Goal: Task Accomplishment & Management: Manage account settings

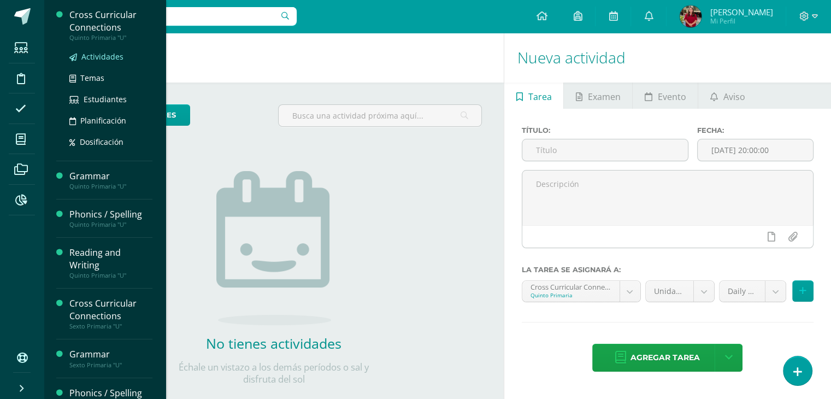
click at [94, 53] on span "Actividades" at bounding box center [102, 56] width 42 height 10
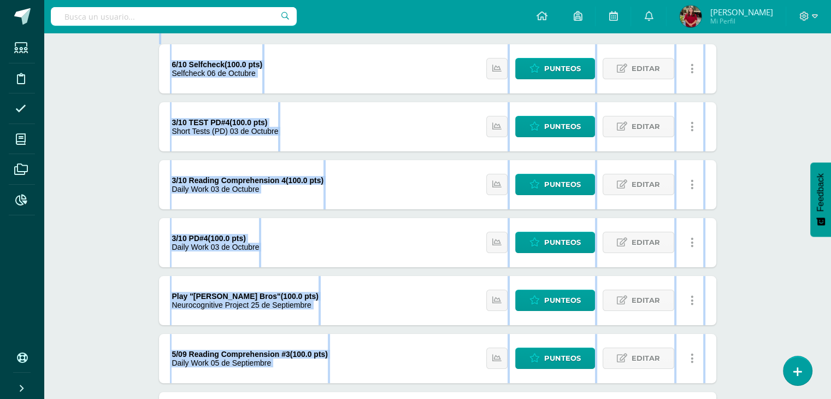
click at [0, 398] on html "Estudiantes Disciplina Asistencia Mis cursos Archivos Reportes Soporte Ayuda Re…" at bounding box center [415, 272] width 831 height 821
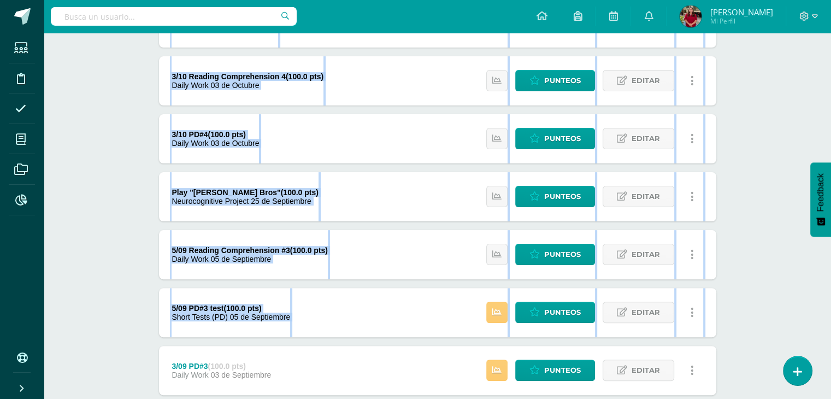
drag, startPoint x: 786, startPoint y: 149, endPoint x: 789, endPoint y: 142, distance: 7.6
click at [786, 149] on div "Cross Curricular Connections Quinto Primaria "U" Herramientas Detalle de asiste…" at bounding box center [437, 303] width 787 height 1024
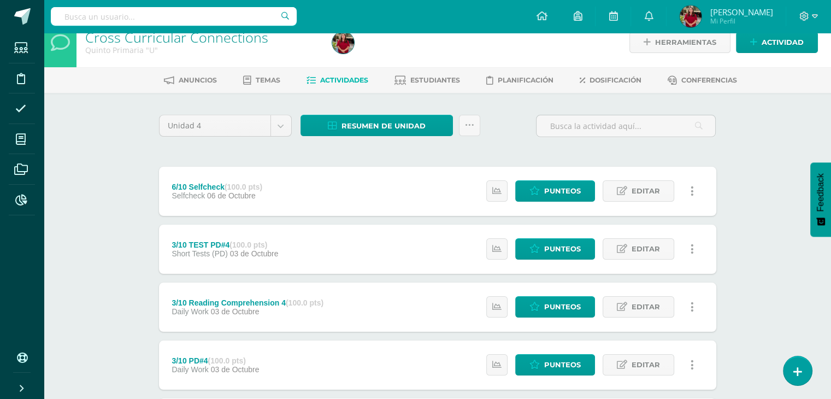
scroll to position [0, 0]
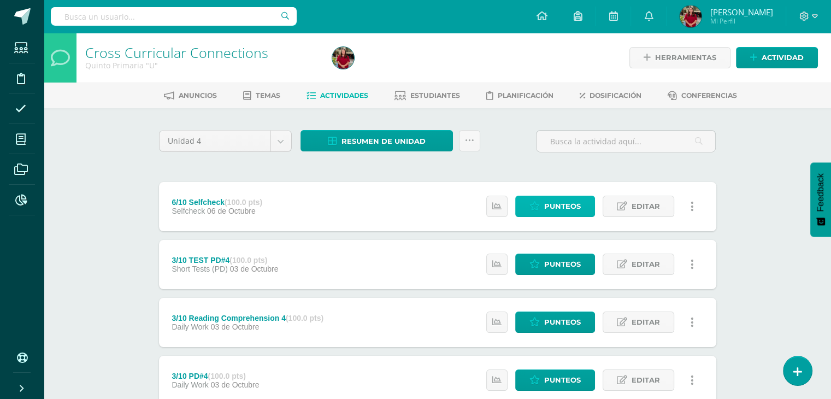
click at [587, 208] on link "Punteos" at bounding box center [555, 206] width 80 height 21
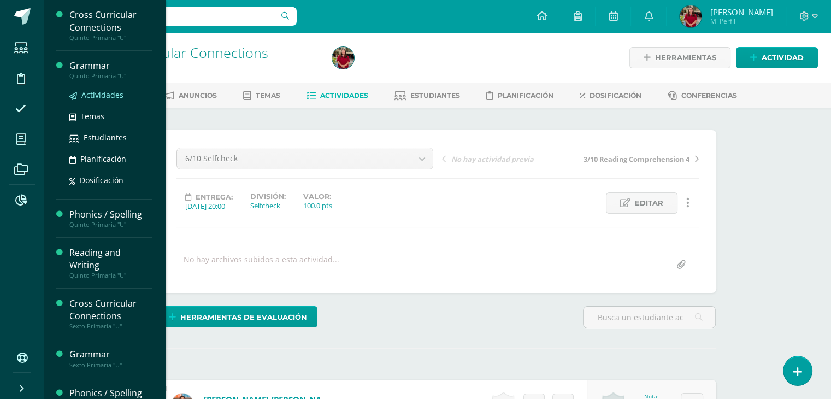
click at [109, 91] on span "Actividades" at bounding box center [102, 95] width 42 height 10
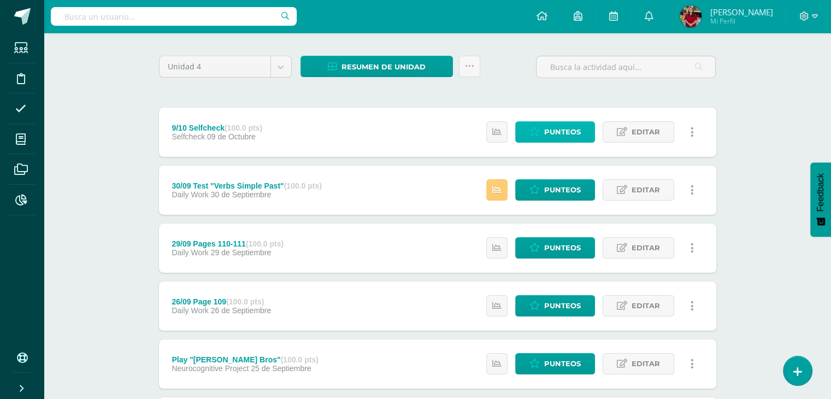
click at [563, 131] on span "Punteos" at bounding box center [562, 132] width 37 height 20
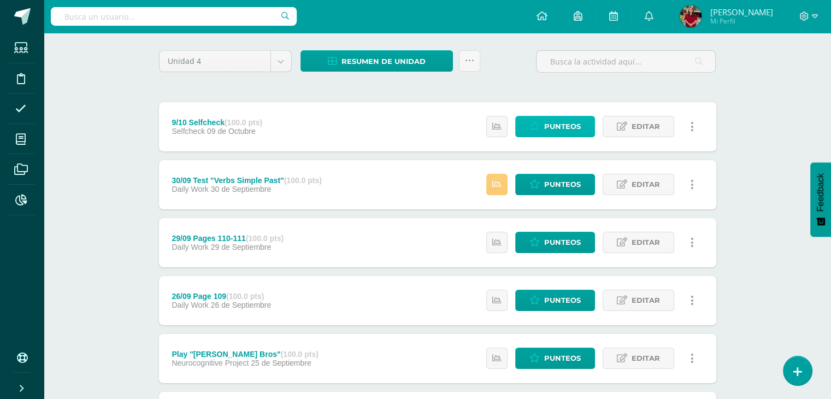
scroll to position [80, 0]
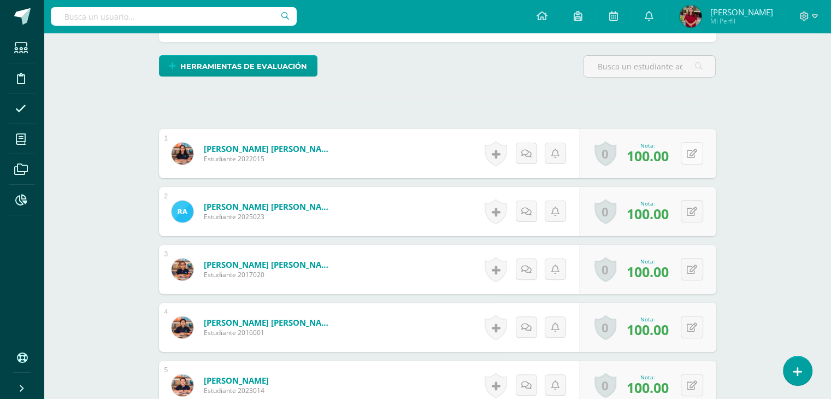
scroll to position [250, 0]
click at [693, 157] on button at bounding box center [692, 154] width 22 height 22
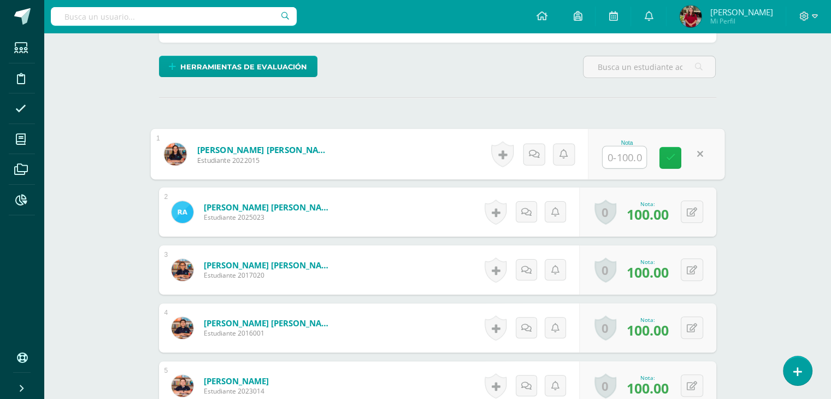
click at [664, 159] on link at bounding box center [670, 158] width 22 height 22
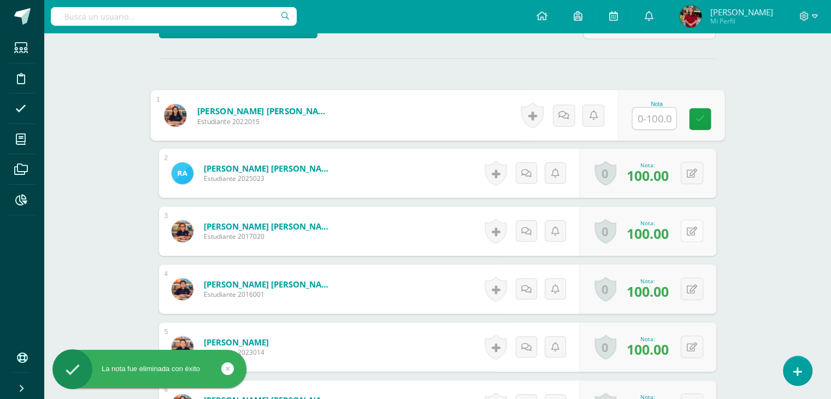
click at [693, 230] on icon at bounding box center [692, 231] width 10 height 9
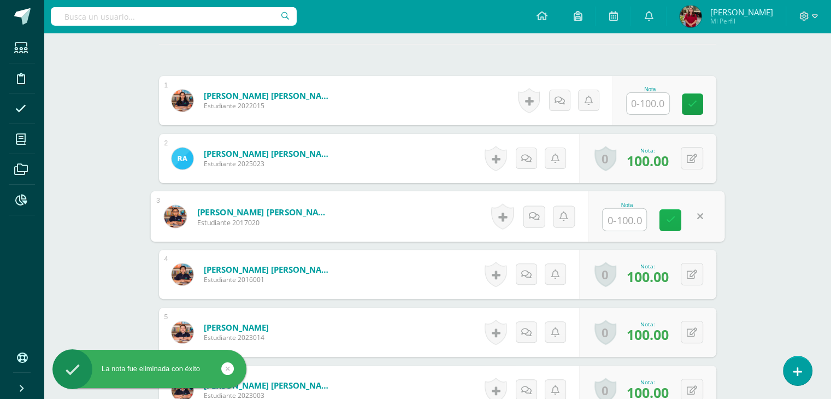
click at [670, 218] on icon at bounding box center [670, 219] width 10 height 9
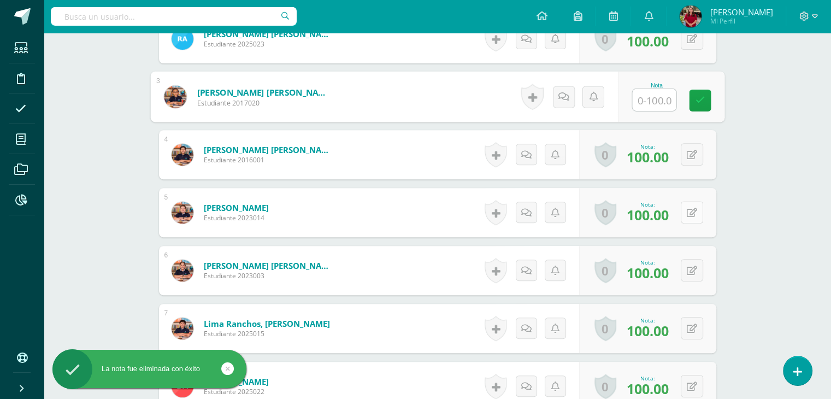
click at [694, 224] on div "0 Logros Logros obtenidos Aún no hay logros agregados Nota: 100.00" at bounding box center [647, 212] width 137 height 49
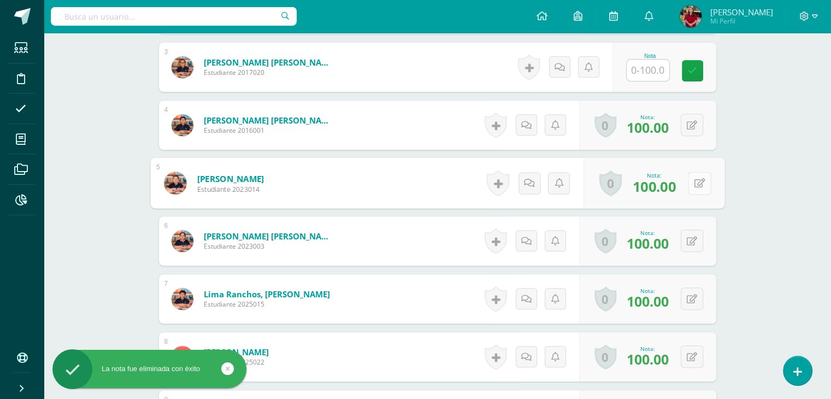
click at [694, 190] on button at bounding box center [699, 182] width 23 height 23
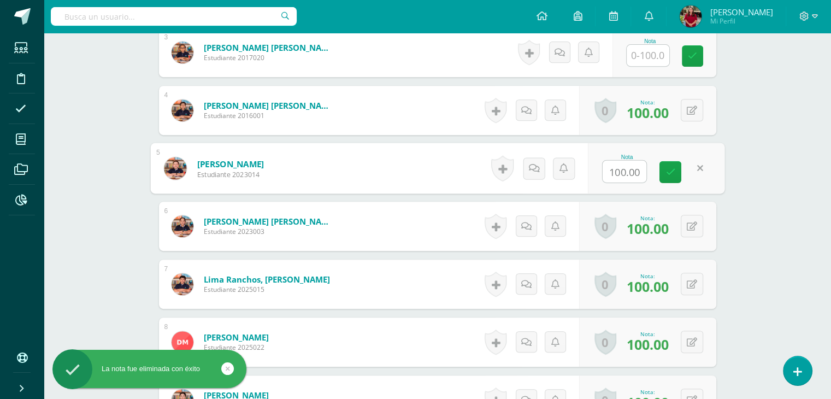
scroll to position [468, 0]
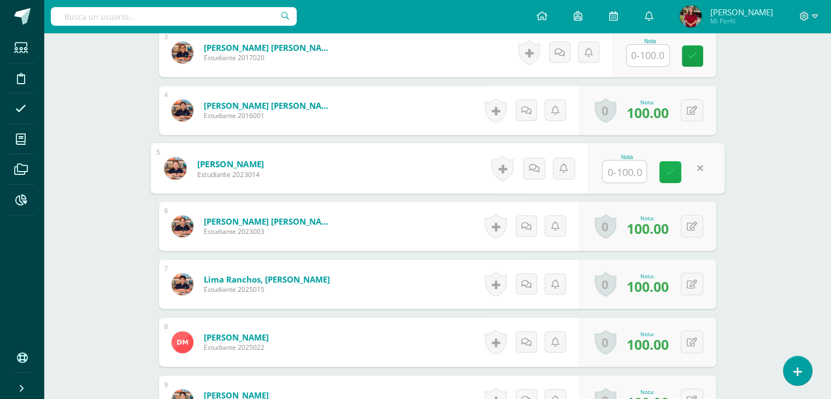
click at [675, 169] on link at bounding box center [670, 172] width 22 height 22
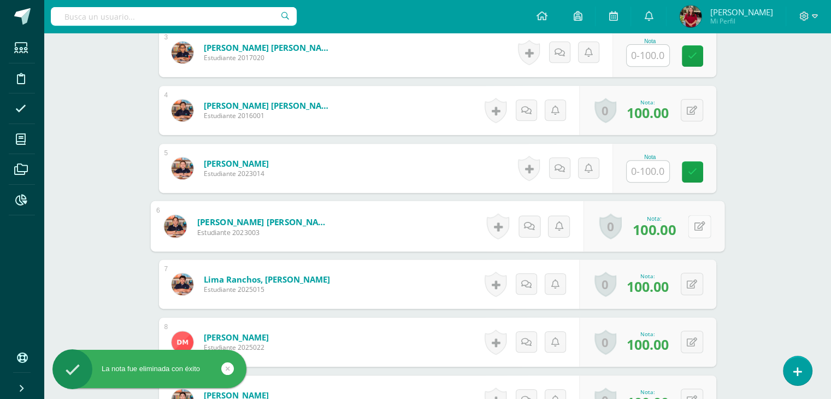
click at [689, 227] on button at bounding box center [699, 226] width 23 height 23
click at [670, 229] on icon at bounding box center [670, 229] width 10 height 9
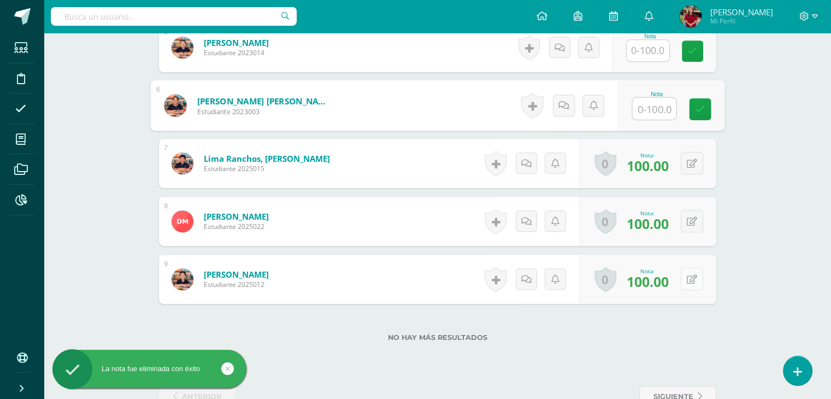
click at [693, 286] on button at bounding box center [692, 279] width 22 height 22
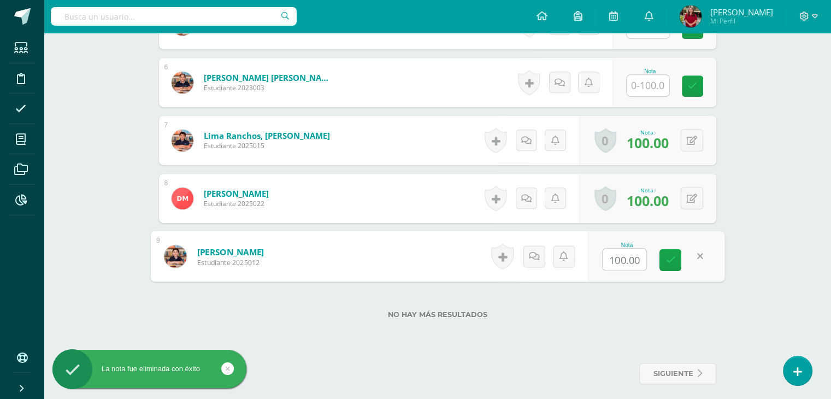
scroll to position [618, 0]
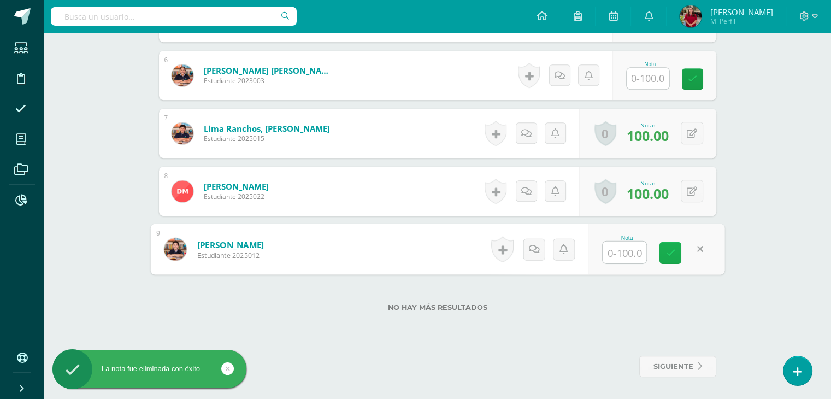
click at [670, 250] on icon at bounding box center [670, 252] width 10 height 9
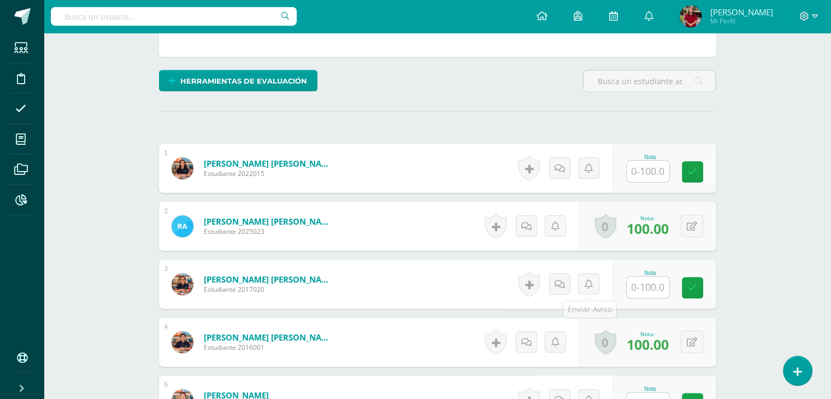
scroll to position [0, 0]
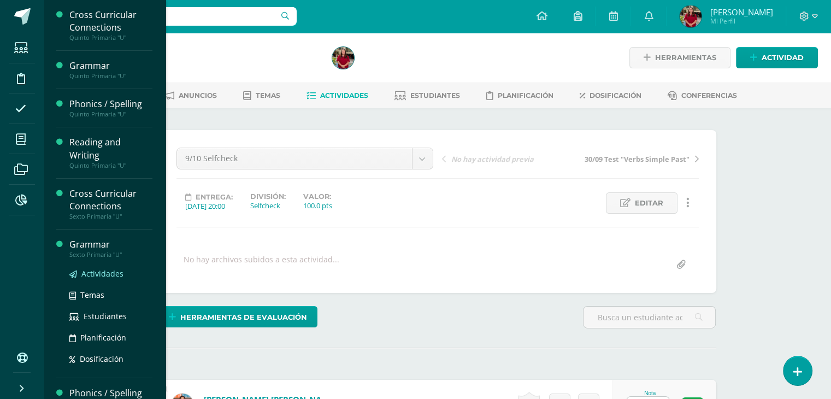
click at [98, 271] on span "Actividades" at bounding box center [102, 273] width 42 height 10
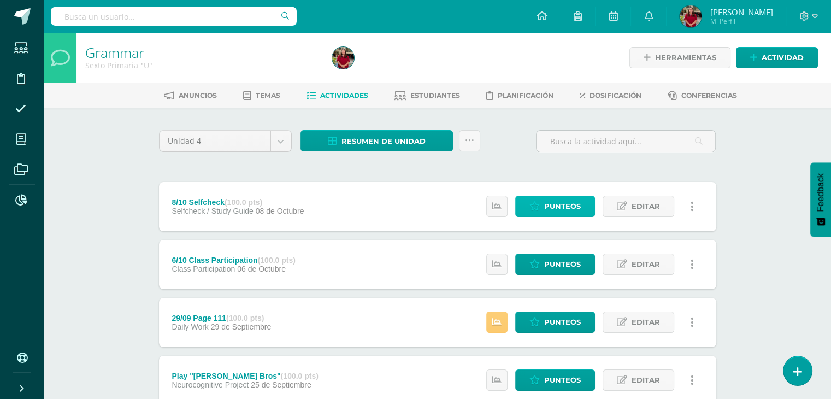
click at [555, 205] on span "Punteos" at bounding box center [562, 206] width 37 height 20
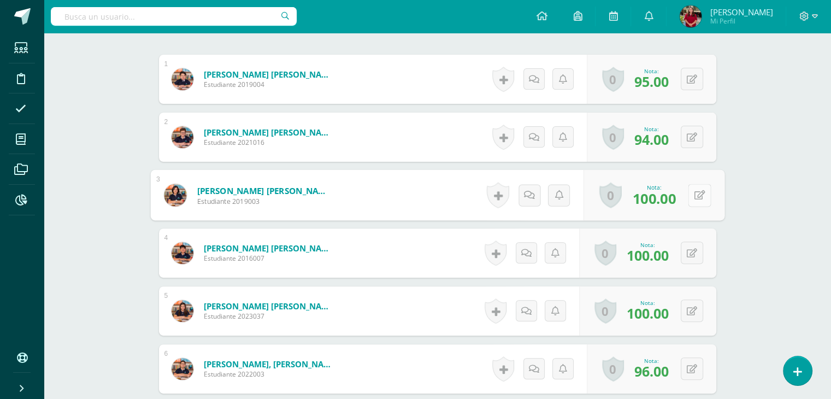
click at [694, 197] on icon at bounding box center [699, 194] width 11 height 9
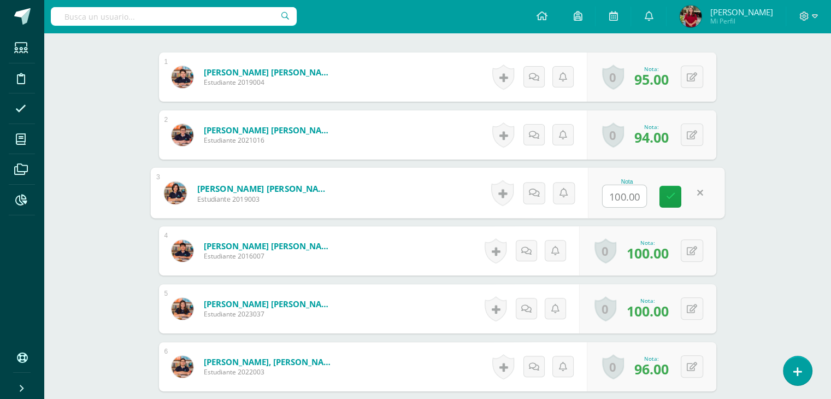
scroll to position [328, 0]
click at [671, 198] on icon at bounding box center [670, 195] width 10 height 9
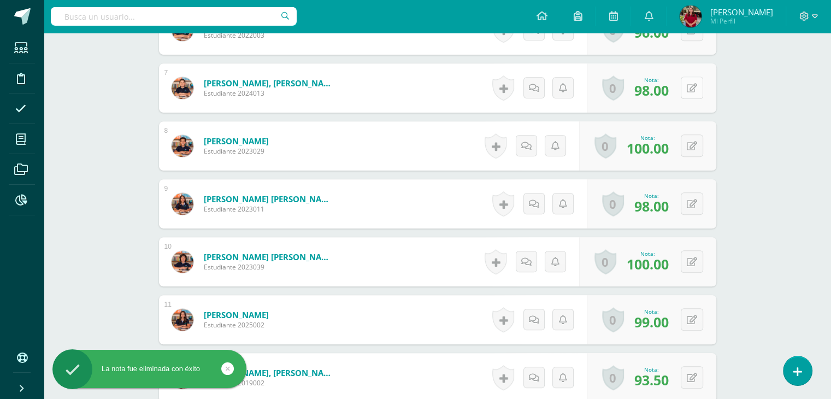
click at [688, 90] on button at bounding box center [692, 87] width 22 height 22
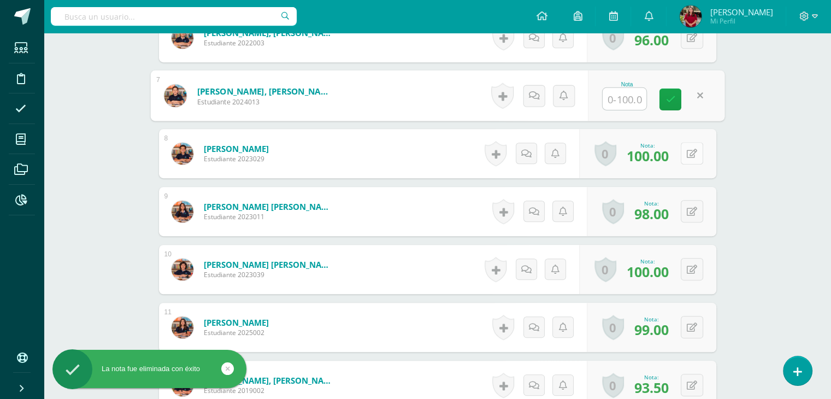
scroll to position [655, 0]
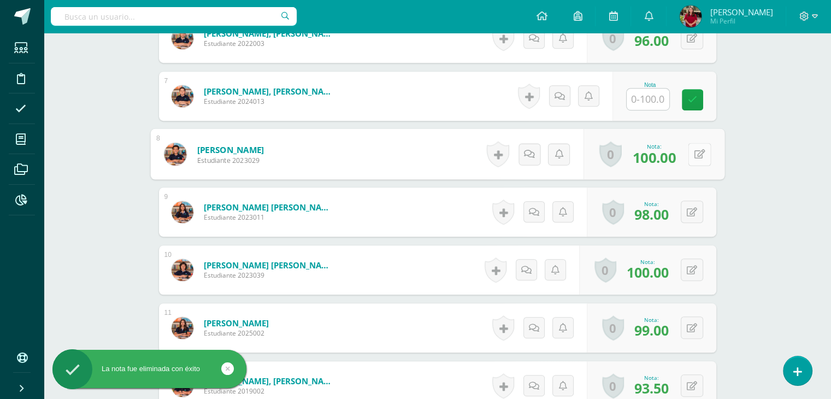
click at [690, 151] on button at bounding box center [699, 154] width 23 height 23
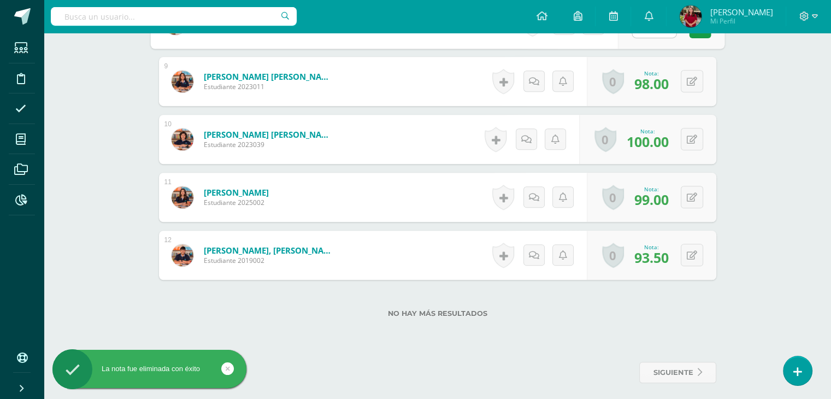
scroll to position [791, 0]
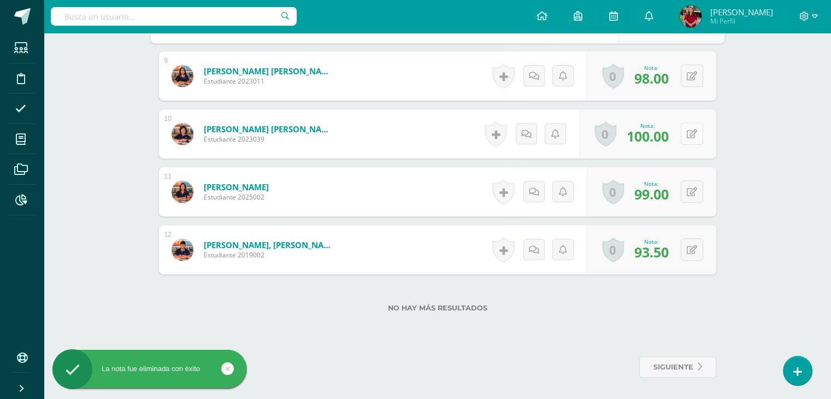
click at [694, 126] on button at bounding box center [692, 133] width 22 height 22
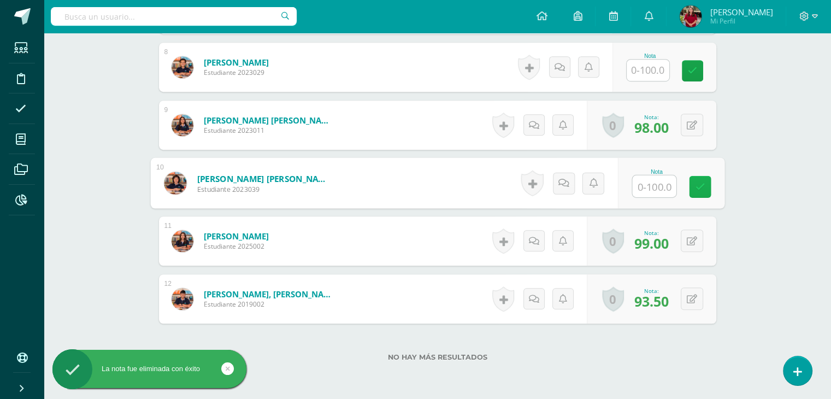
click at [693, 181] on link at bounding box center [700, 187] width 22 height 22
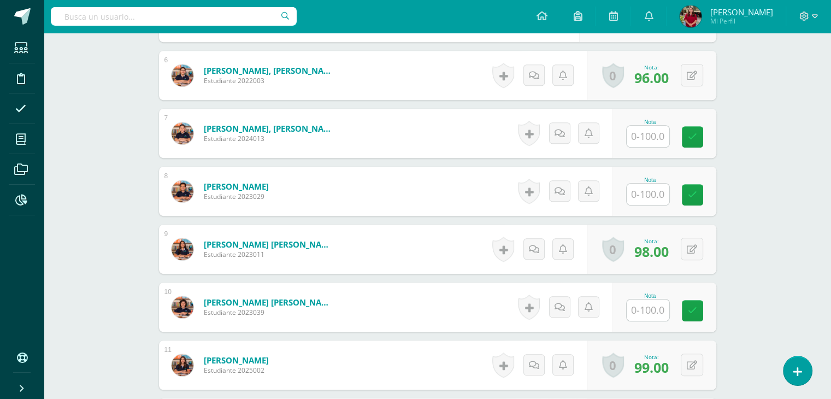
scroll to position [718, 0]
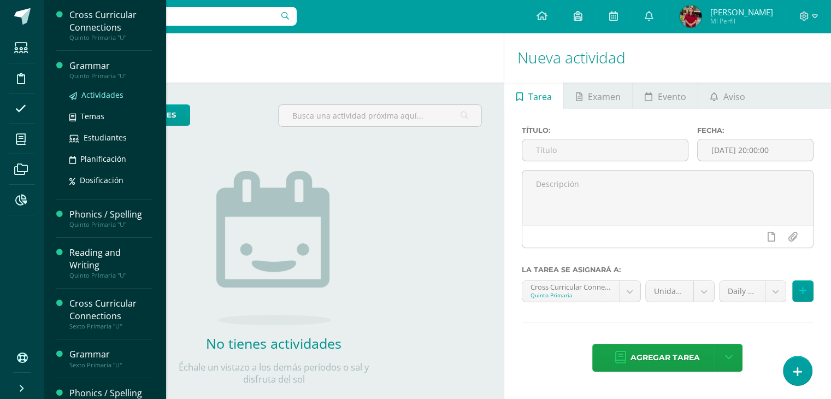
click at [96, 93] on span "Actividades" at bounding box center [102, 95] width 42 height 10
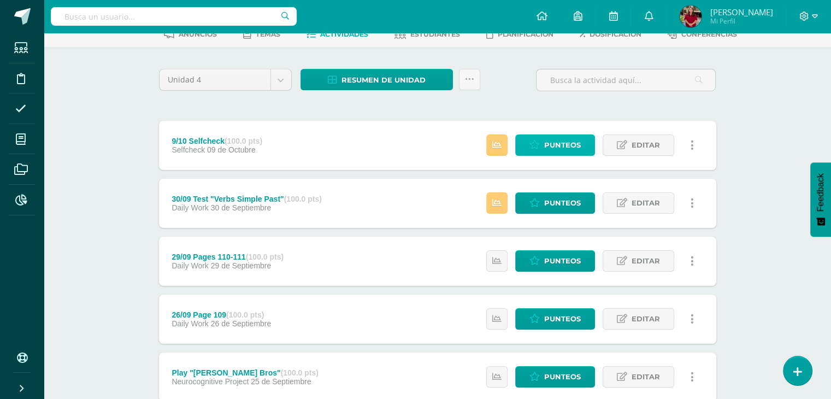
click at [558, 150] on span "Punteos" at bounding box center [562, 145] width 37 height 20
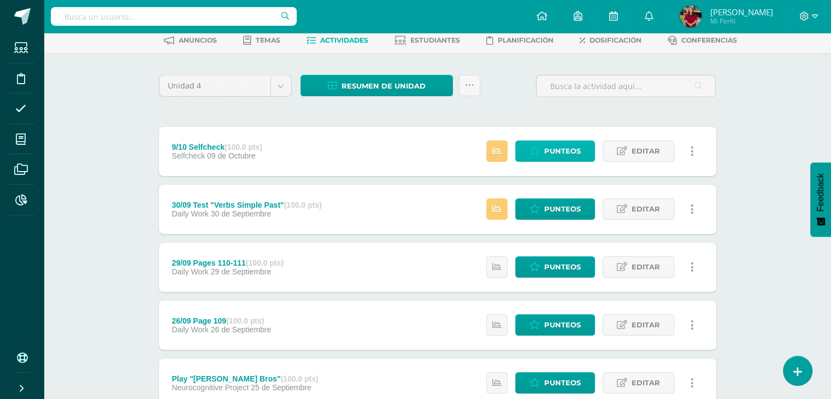
scroll to position [55, 0]
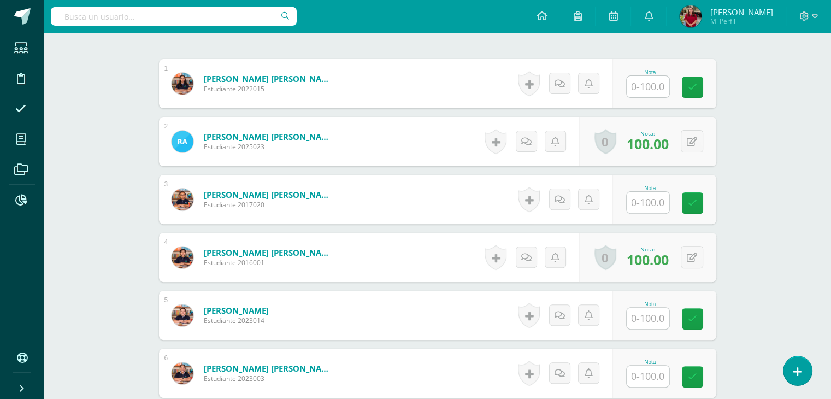
click at [650, 83] on input "text" at bounding box center [647, 86] width 43 height 21
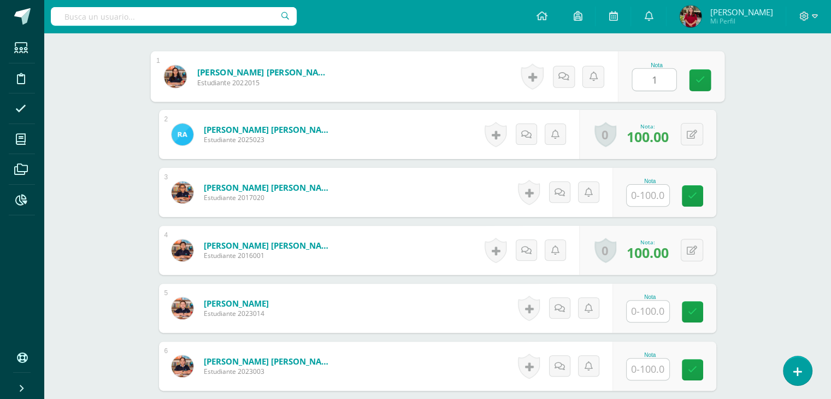
scroll to position [328, 0]
type input "100"
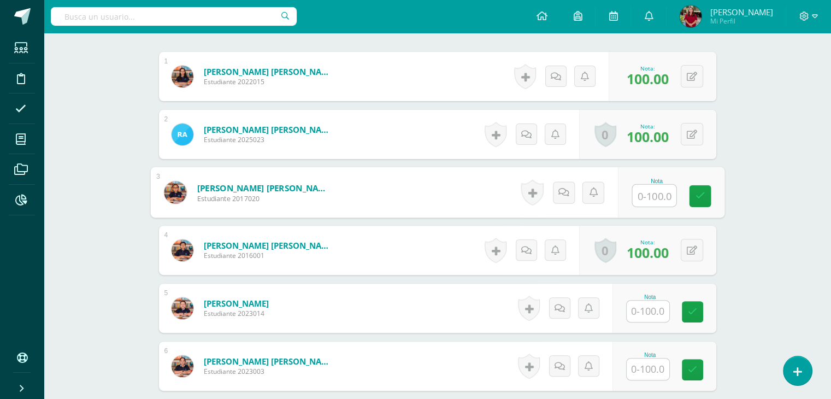
click at [646, 186] on input "text" at bounding box center [654, 196] width 44 height 22
type input "100"
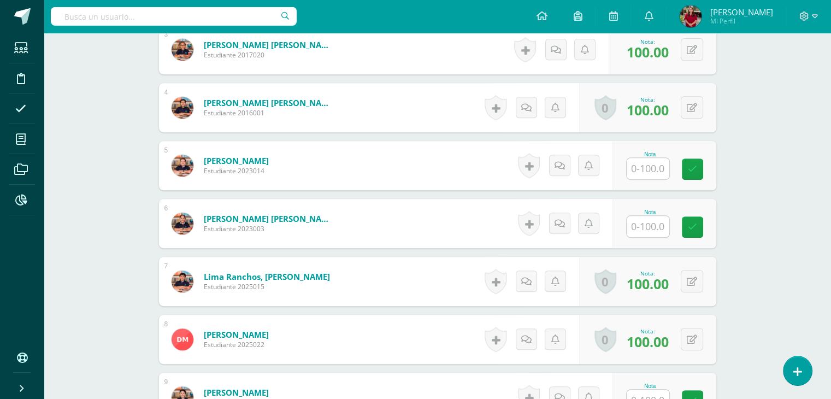
click at [642, 179] on div "Nota" at bounding box center [664, 165] width 104 height 49
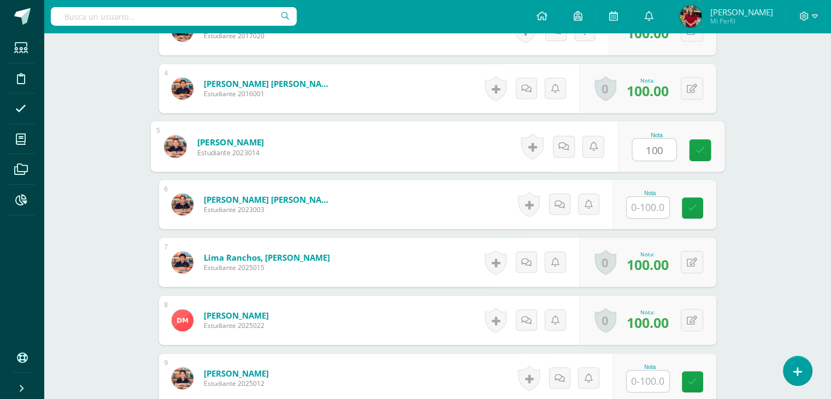
type input "100"
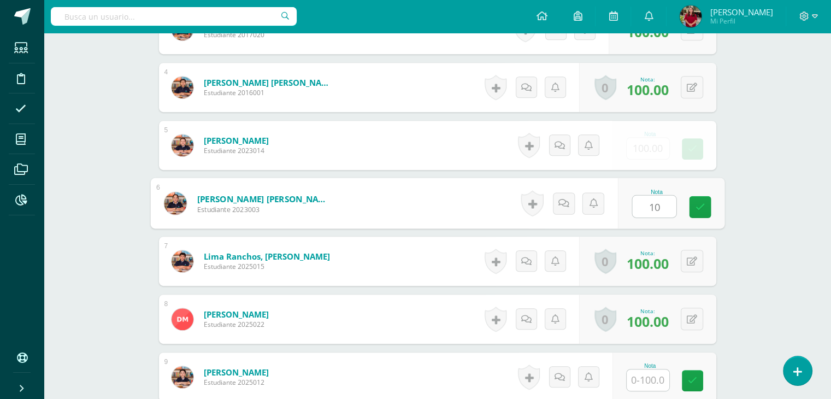
type input "100"
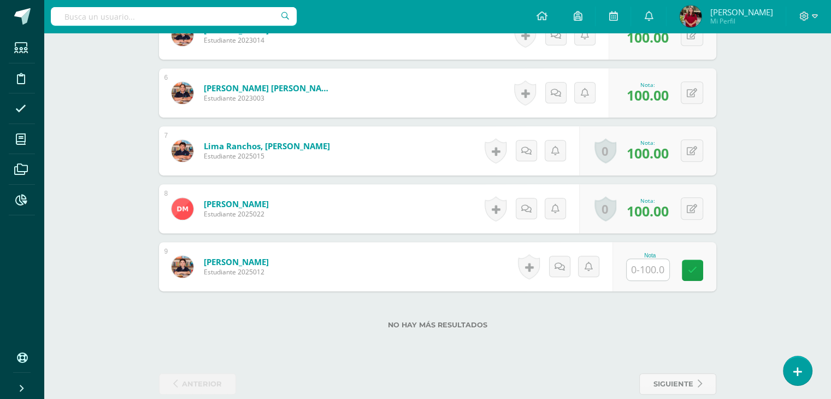
scroll to position [618, 0]
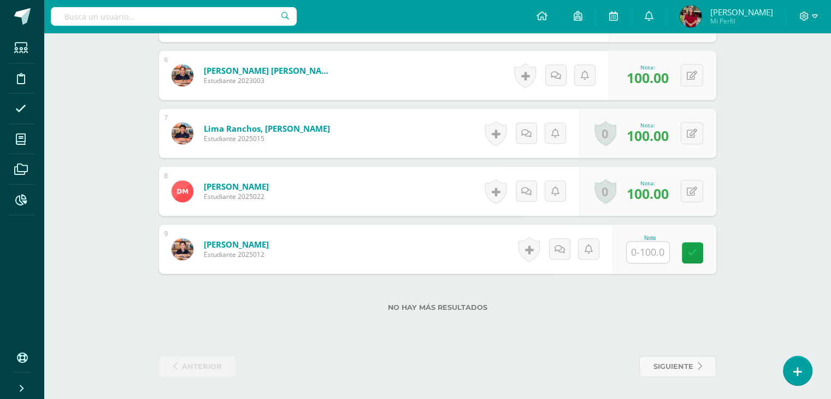
click at [643, 239] on div "Nota" at bounding box center [650, 238] width 48 height 6
click at [643, 250] on input "text" at bounding box center [647, 251] width 43 height 21
type input "100"
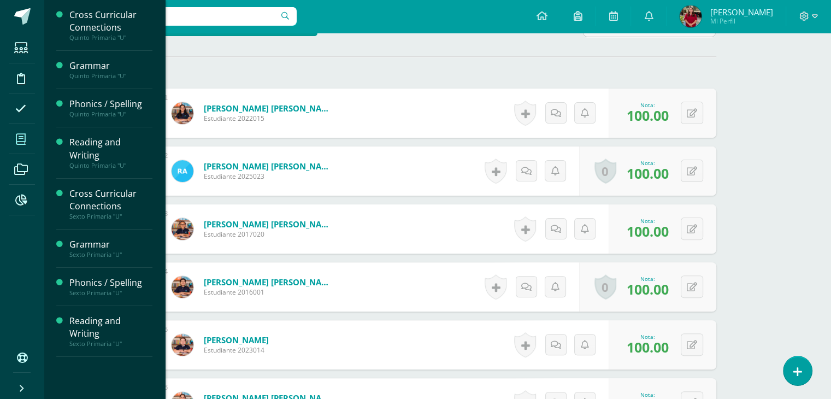
scroll to position [291, 0]
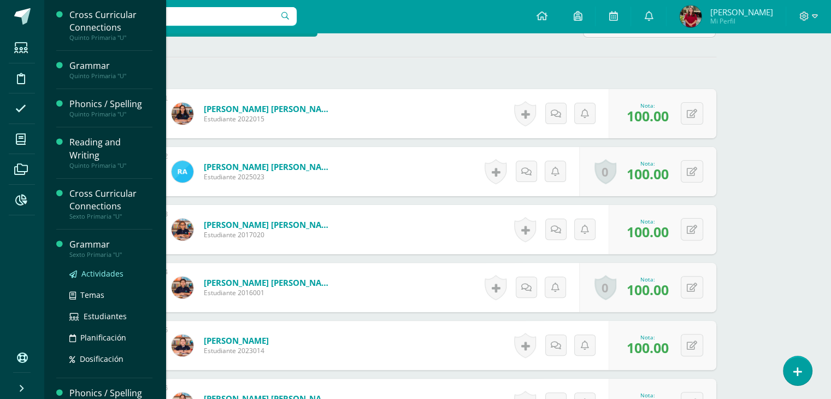
click at [96, 269] on span "Actividades" at bounding box center [102, 273] width 42 height 10
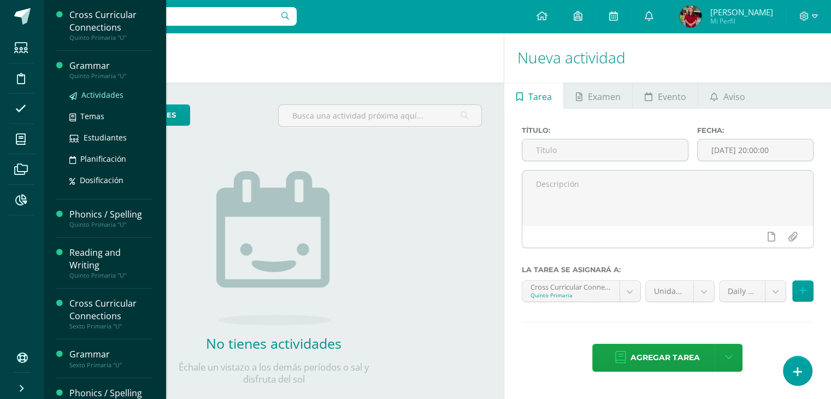
click at [104, 91] on span "Actividades" at bounding box center [102, 95] width 42 height 10
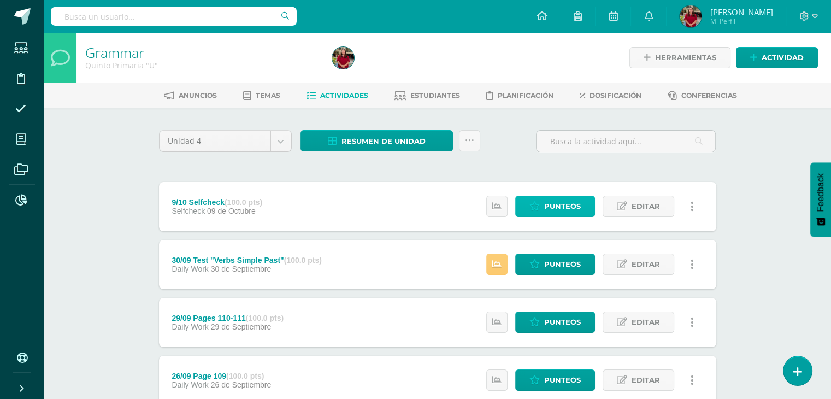
click at [576, 206] on span "Punteos" at bounding box center [562, 206] width 37 height 20
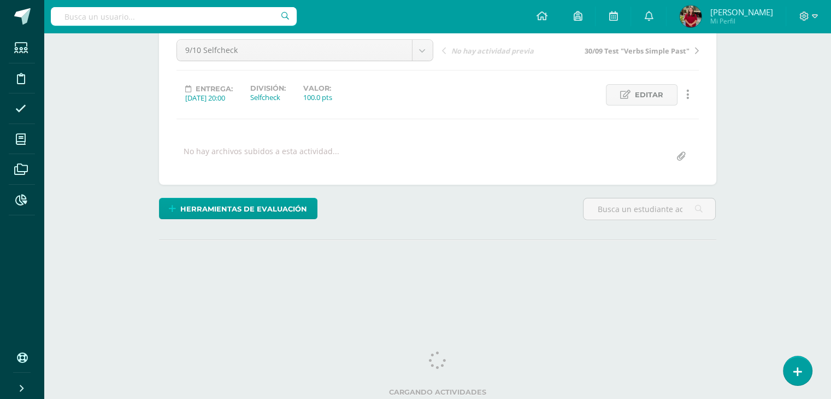
scroll to position [109, 0]
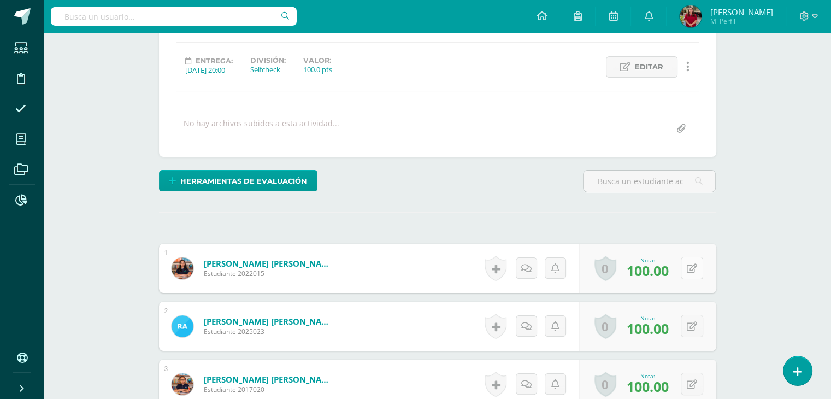
click at [696, 271] on icon at bounding box center [692, 268] width 10 height 9
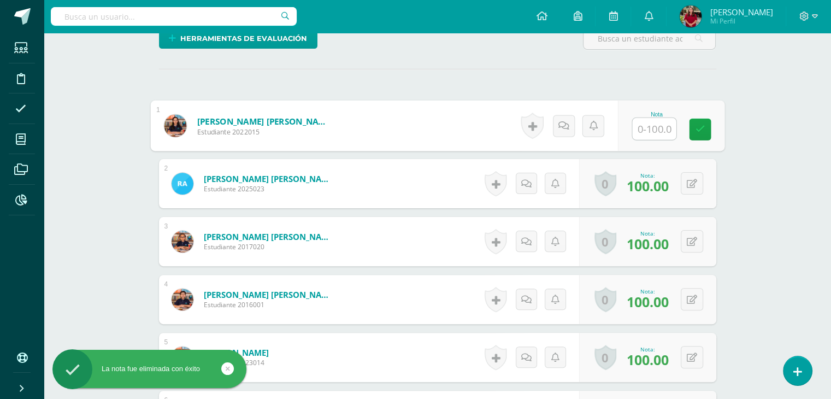
scroll to position [279, 0]
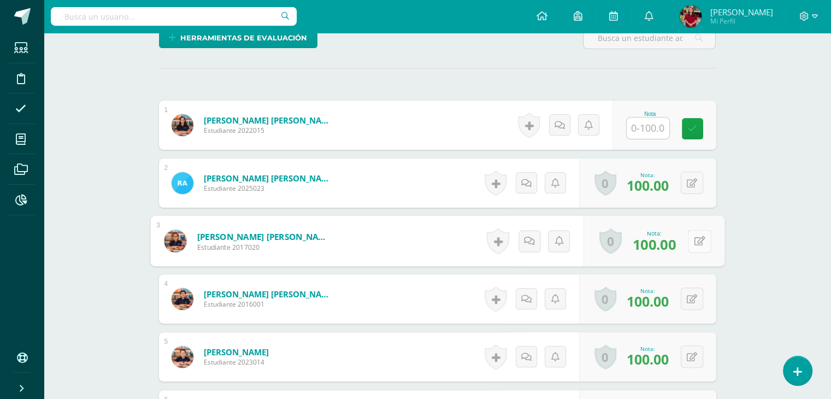
click at [696, 242] on icon at bounding box center [699, 240] width 11 height 9
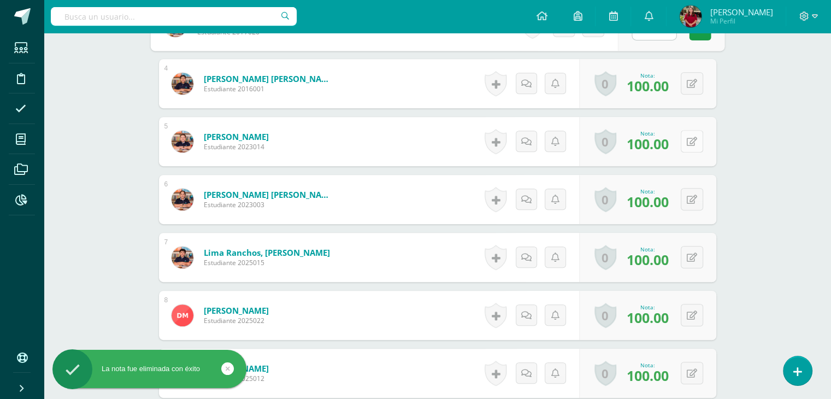
click at [687, 147] on button at bounding box center [692, 141] width 22 height 22
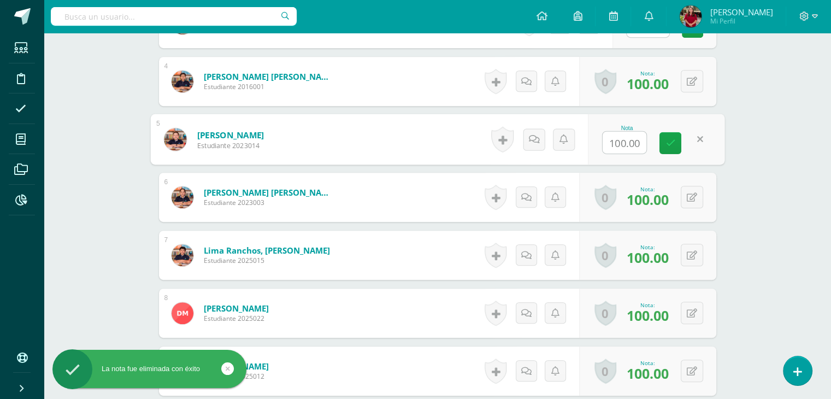
scroll to position [498, 0]
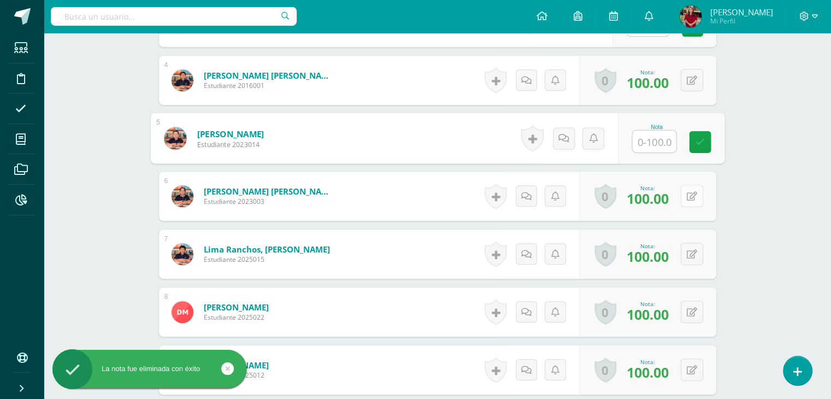
click at [691, 198] on icon at bounding box center [692, 196] width 10 height 9
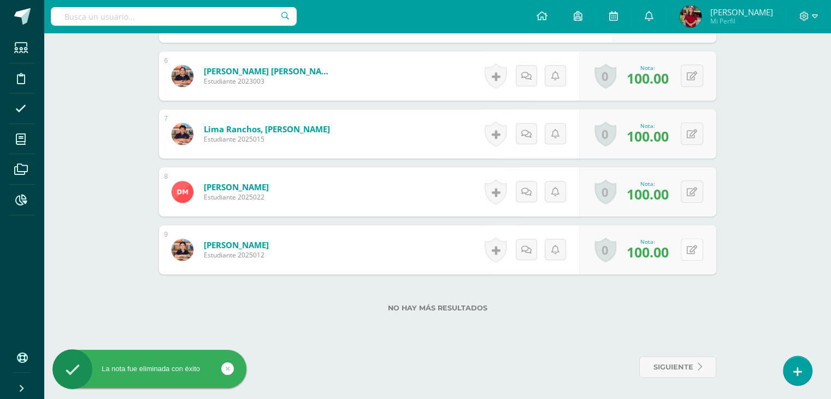
scroll to position [618, 0]
click at [691, 243] on button at bounding box center [699, 249] width 23 height 23
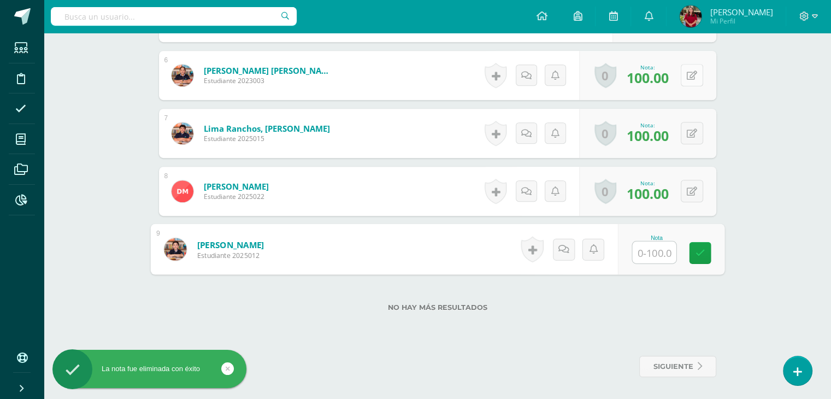
click at [684, 70] on div "0 Logros Logros obtenidos Aún no hay logros agregados Nota: 100.00" at bounding box center [647, 75] width 137 height 49
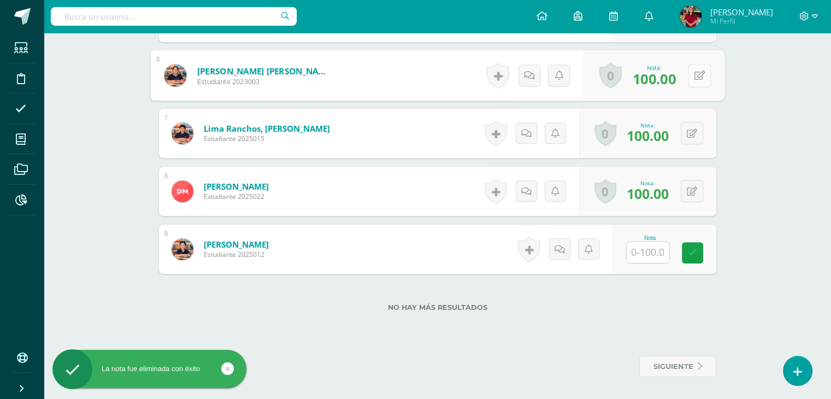
click at [690, 74] on button at bounding box center [699, 75] width 23 height 23
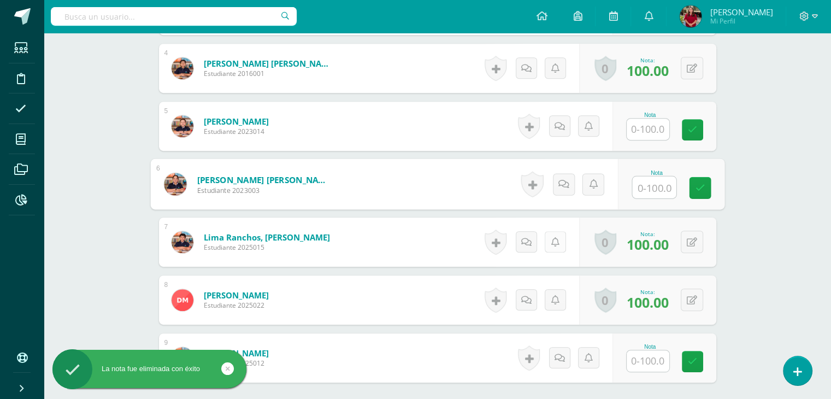
scroll to position [509, 0]
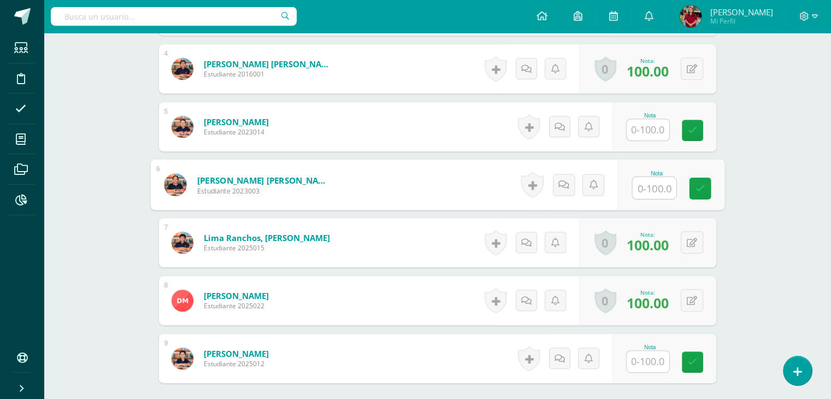
click at [800, 179] on div "Grammar Quinto Primaria "U" Herramientas Detalle de asistencias Actividad Anunc…" at bounding box center [437, 16] width 787 height 984
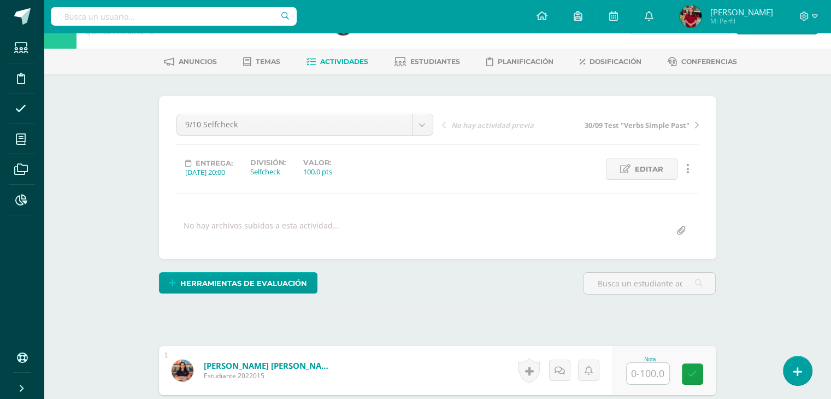
scroll to position [0, 0]
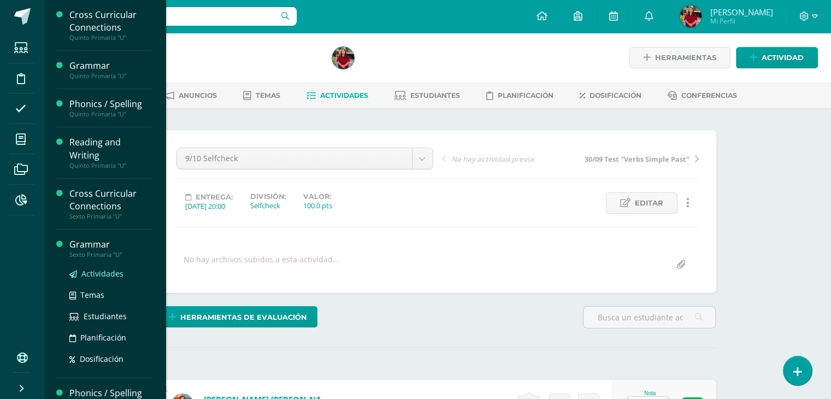
click at [104, 268] on span "Actividades" at bounding box center [102, 273] width 42 height 10
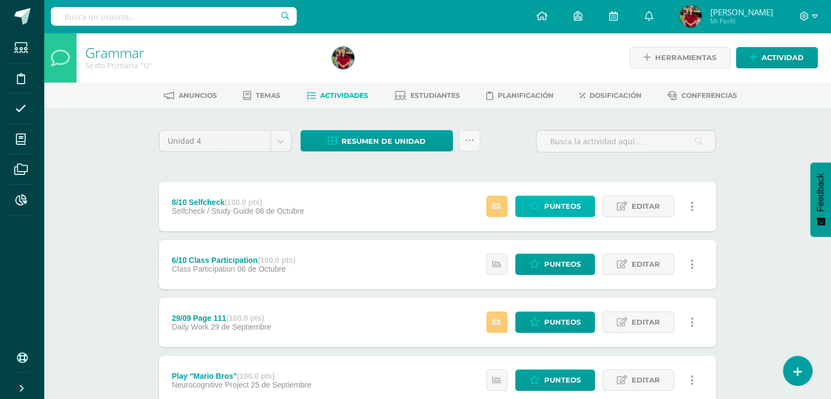
click at [541, 204] on link "Punteos" at bounding box center [555, 206] width 80 height 21
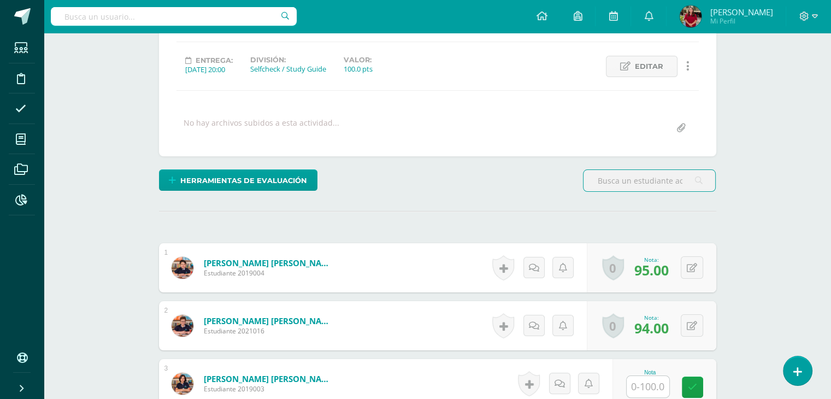
scroll to position [140, 0]
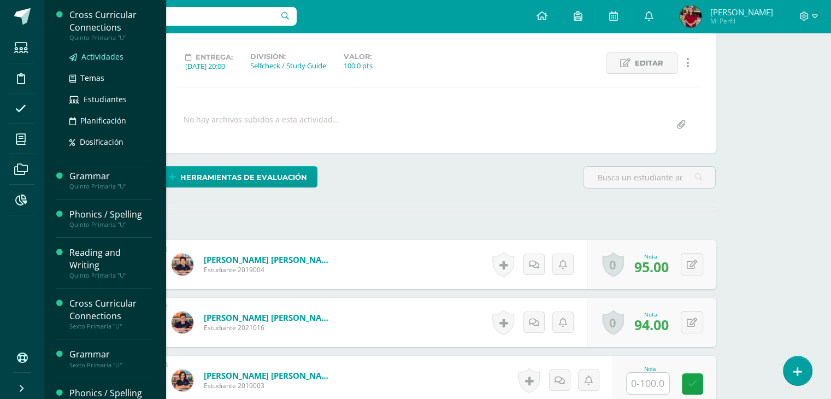
click at [100, 58] on span "Actividades" at bounding box center [102, 56] width 42 height 10
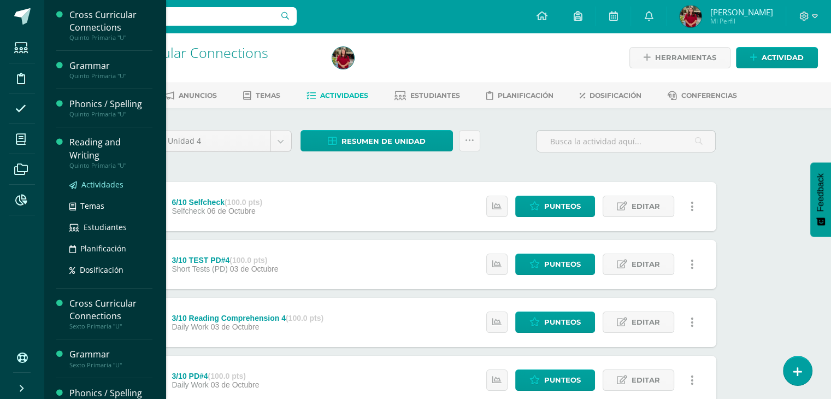
click at [93, 184] on span "Actividades" at bounding box center [102, 184] width 42 height 10
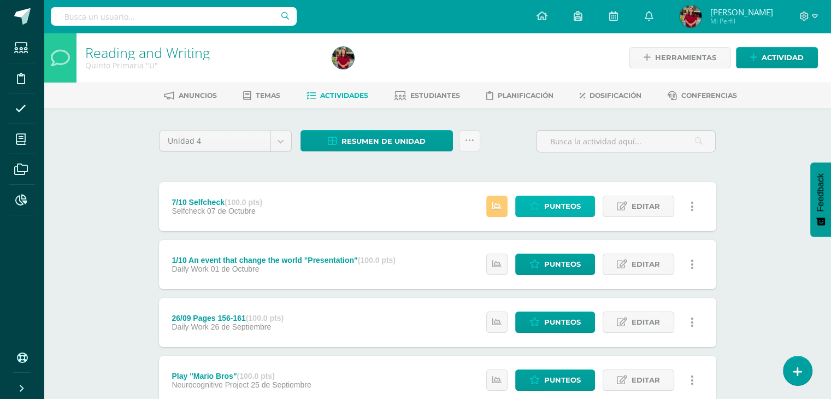
click at [540, 199] on link "Punteos" at bounding box center [555, 206] width 80 height 21
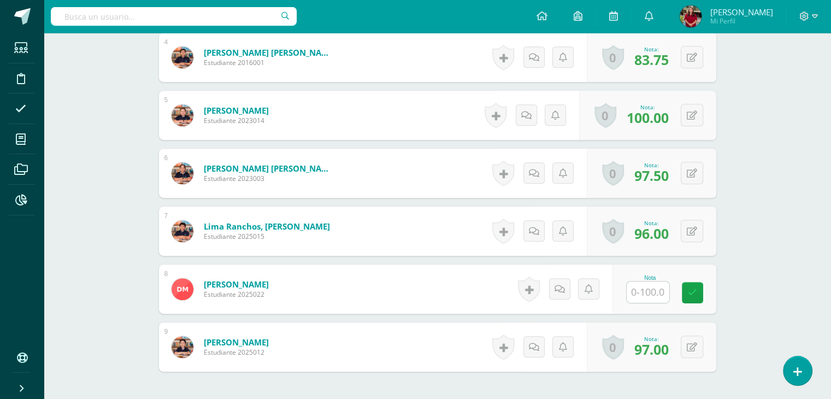
scroll to position [520, 0]
click at [656, 299] on input "text" at bounding box center [654, 293] width 44 height 22
type input "93.5"
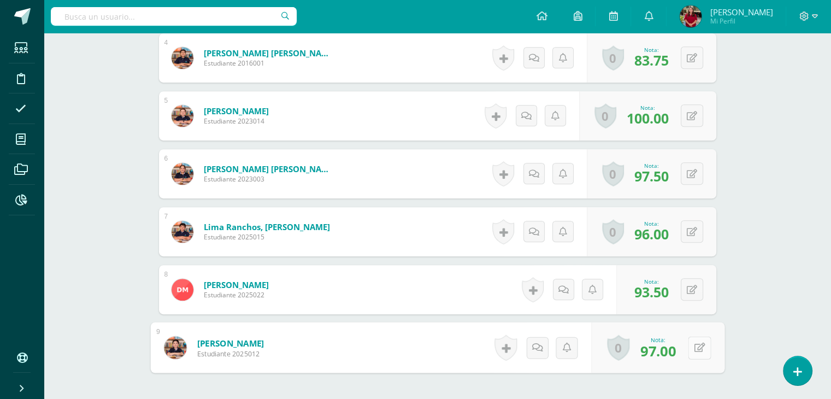
click at [701, 350] on button at bounding box center [699, 347] width 23 height 23
click at [688, 294] on button at bounding box center [692, 289] width 22 height 22
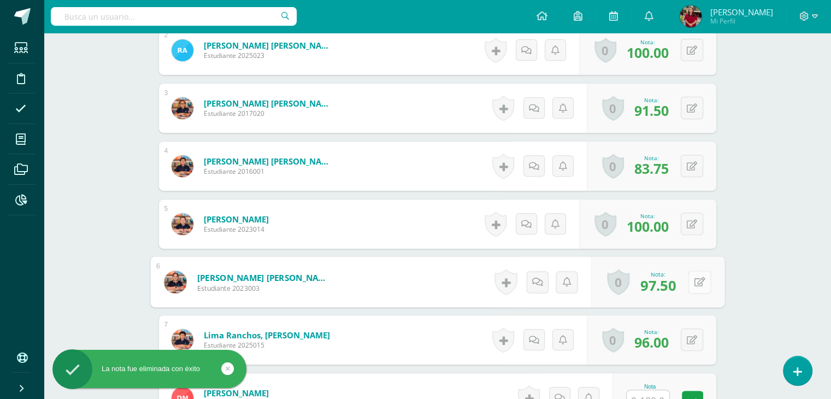
click at [688, 277] on button at bounding box center [699, 281] width 23 height 23
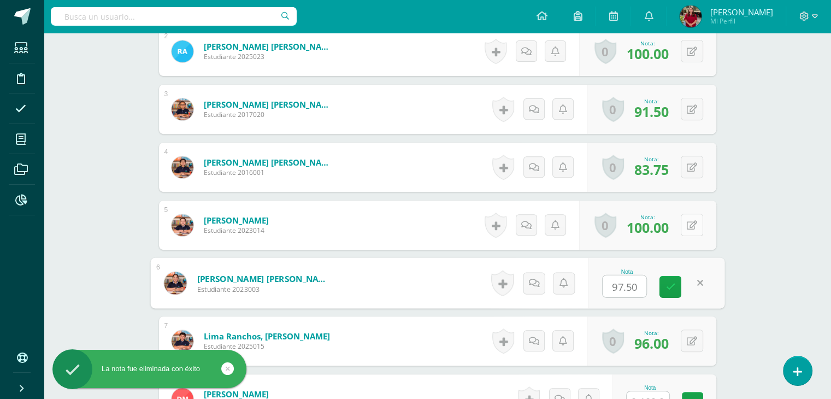
click at [693, 227] on icon at bounding box center [692, 225] width 10 height 9
click at [692, 280] on button at bounding box center [699, 282] width 23 height 23
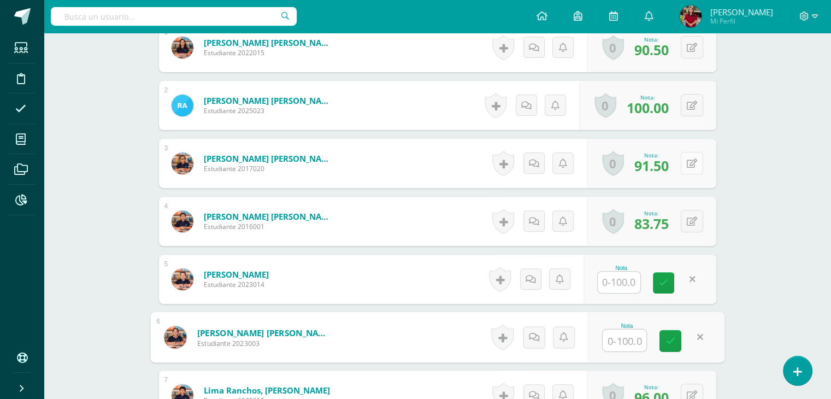
click at [691, 147] on div "0 Logros Logros obtenidos Aún no hay logros agregados Nota: 91.50" at bounding box center [651, 163] width 129 height 49
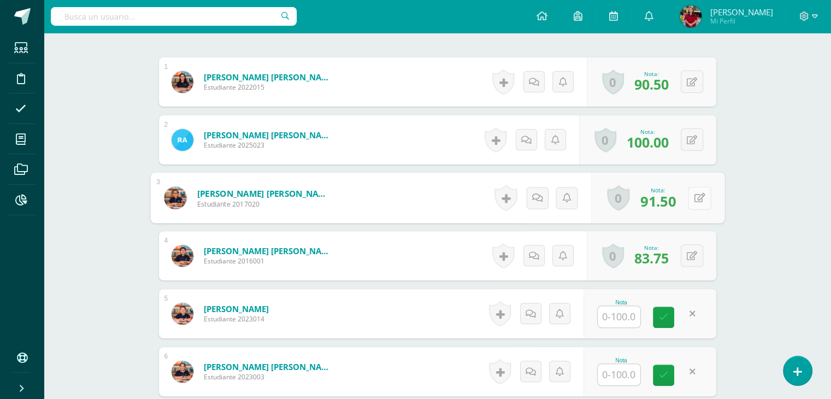
click at [698, 187] on button at bounding box center [699, 197] width 23 height 23
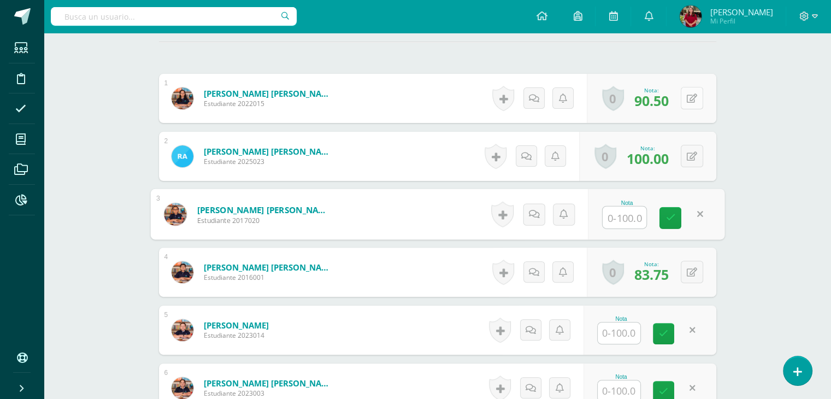
click at [694, 96] on icon at bounding box center [692, 98] width 10 height 9
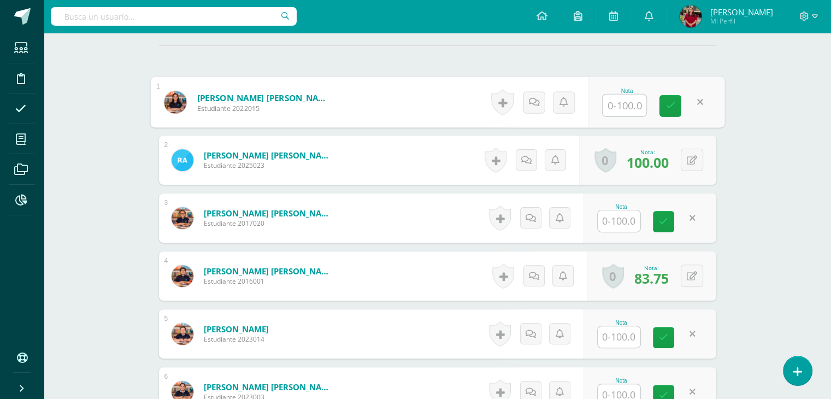
click at [762, 168] on div "Reading and Writing Quinto Primaria "U" Herramientas Detalle de asistencias Act…" at bounding box center [437, 223] width 787 height 984
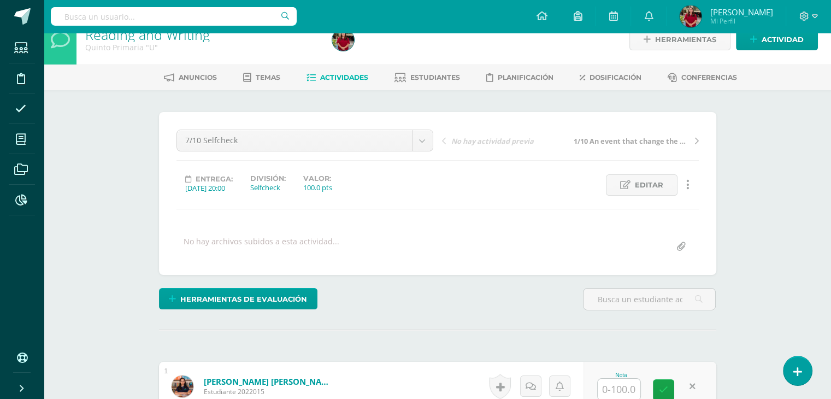
scroll to position [0, 0]
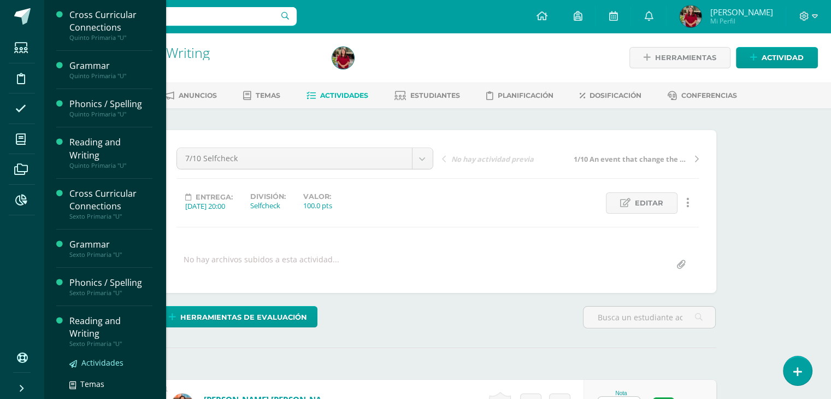
click at [97, 363] on span "Actividades" at bounding box center [102, 362] width 42 height 10
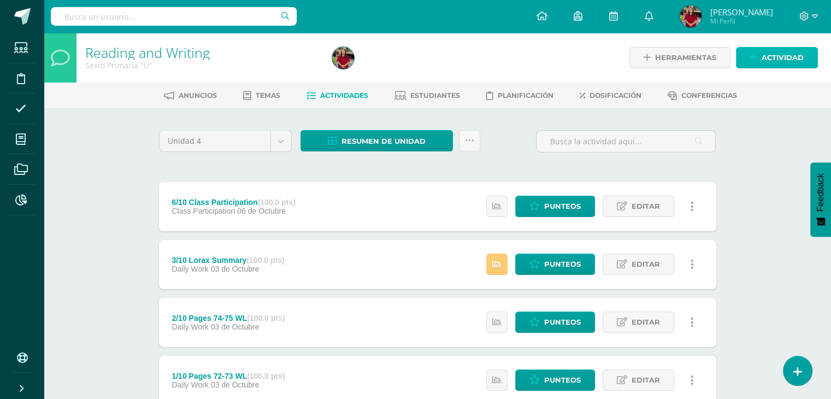
click at [795, 64] on span "Actividad" at bounding box center [782, 58] width 42 height 20
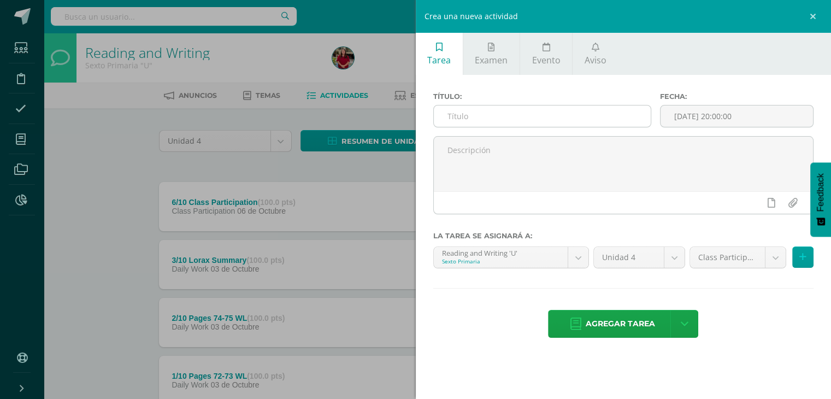
click at [571, 110] on input "text" at bounding box center [542, 115] width 217 height 21
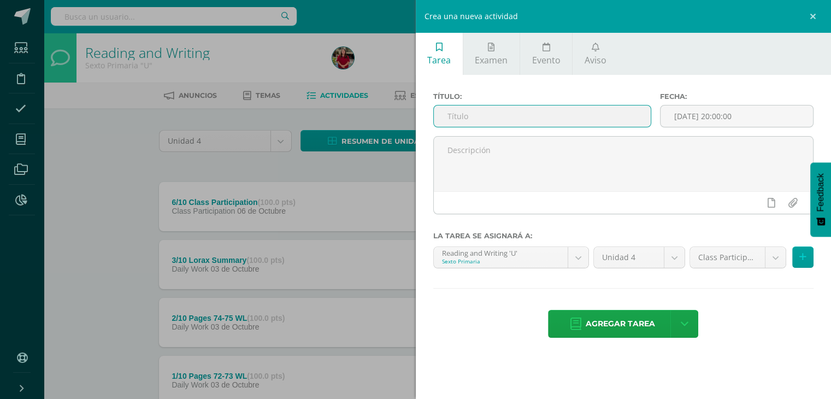
click at [158, 225] on div "Crea una nueva actividad Tarea Examen Evento Aviso Título: Fecha: 2025-10-13 20…" at bounding box center [415, 199] width 831 height 399
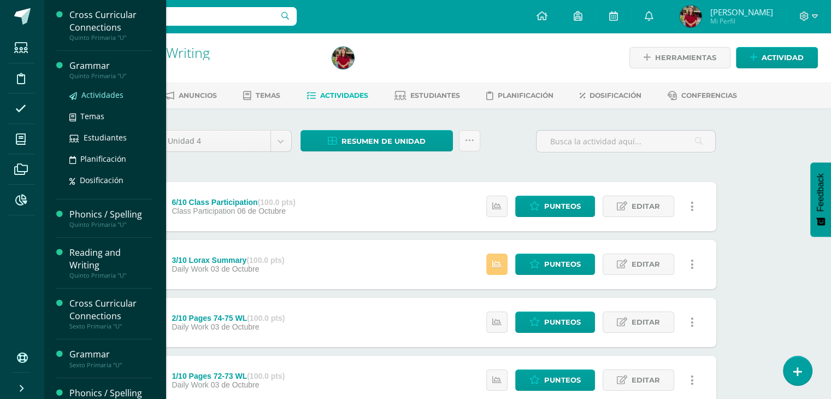
click at [87, 95] on span "Actividades" at bounding box center [102, 95] width 42 height 10
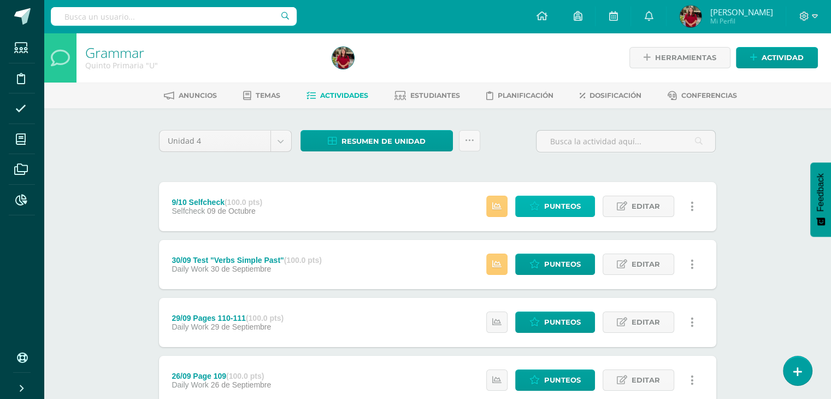
click at [535, 202] on icon at bounding box center [534, 206] width 10 height 9
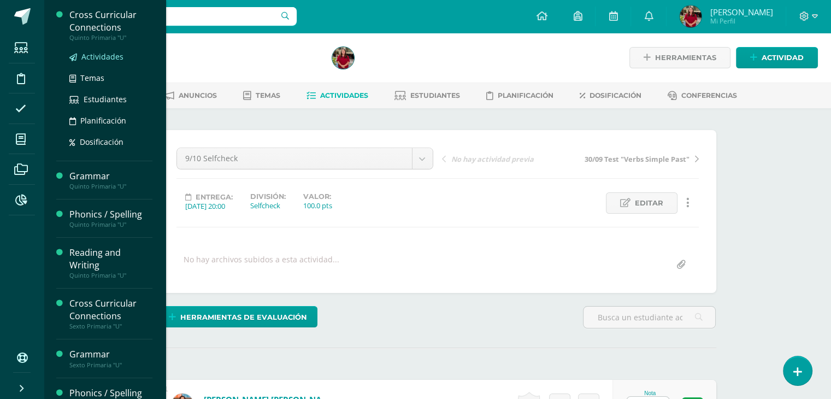
click at [99, 58] on span "Actividades" at bounding box center [102, 56] width 42 height 10
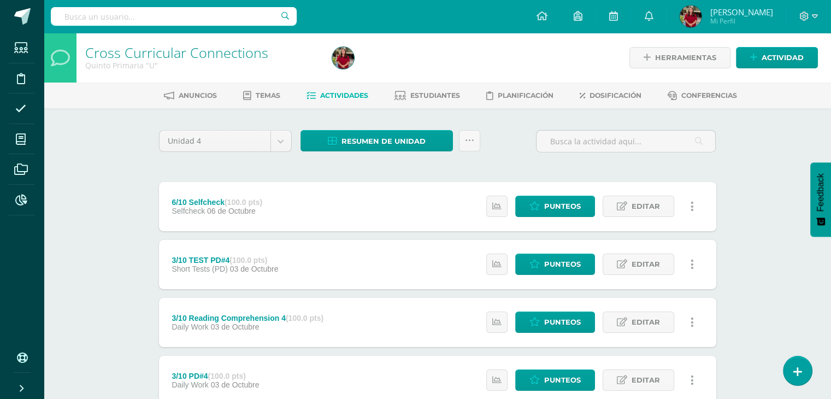
click at [568, 217] on div "Estatus de Actividad: 0 Estudiantes sin calificar 0 Estudiantes con cero Media …" at bounding box center [593, 206] width 246 height 49
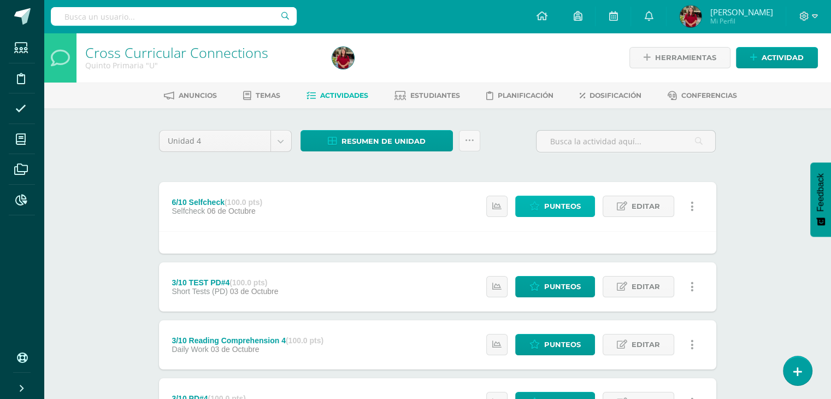
click at [568, 210] on span "Punteos" at bounding box center [562, 206] width 37 height 20
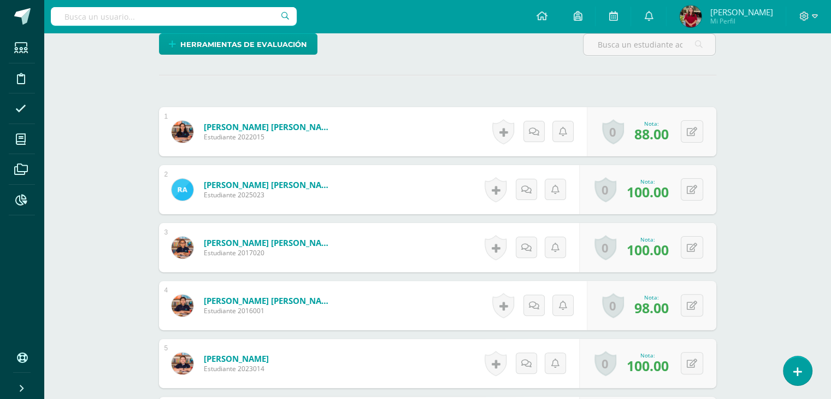
scroll to position [273, 0]
click at [696, 242] on icon at bounding box center [692, 246] width 10 height 9
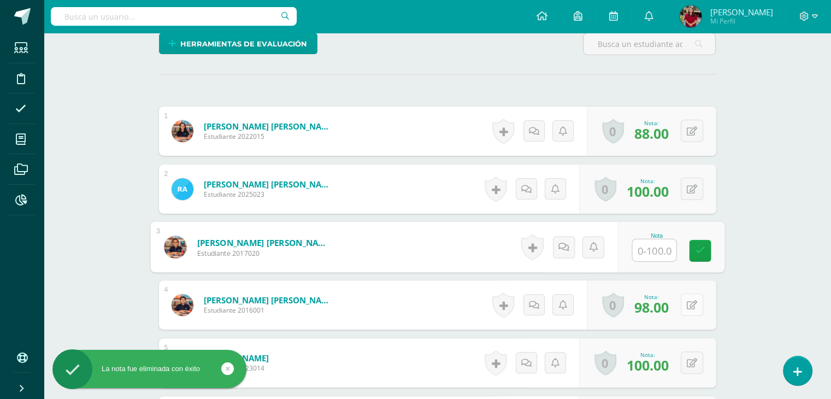
click at [693, 294] on button at bounding box center [692, 304] width 22 height 22
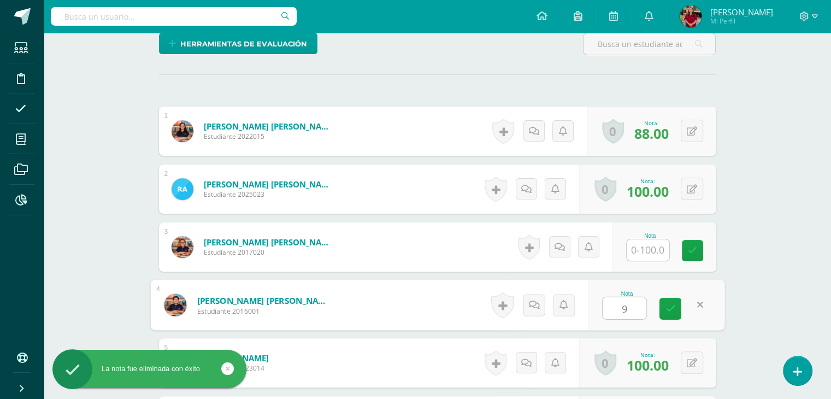
type input "98"
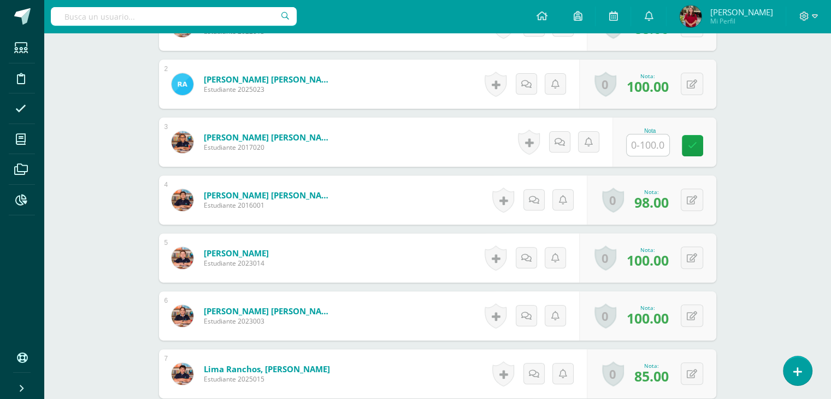
scroll to position [378, 0]
click at [693, 259] on icon at bounding box center [692, 257] width 10 height 9
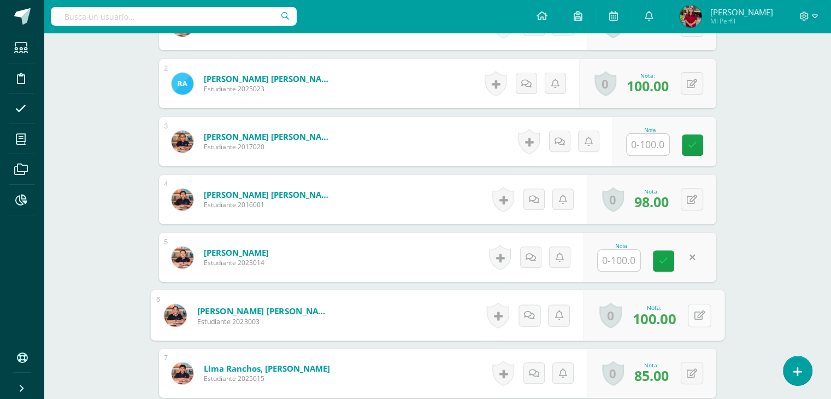
click at [686, 320] on div "0 Logros Logros obtenidos Aún no hay logros agregados Nota: 100.00" at bounding box center [653, 315] width 141 height 51
click at [699, 317] on icon at bounding box center [699, 314] width 11 height 9
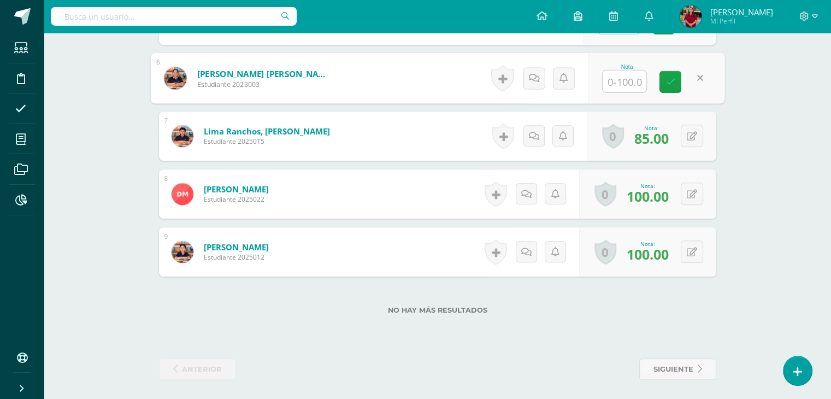
scroll to position [618, 0]
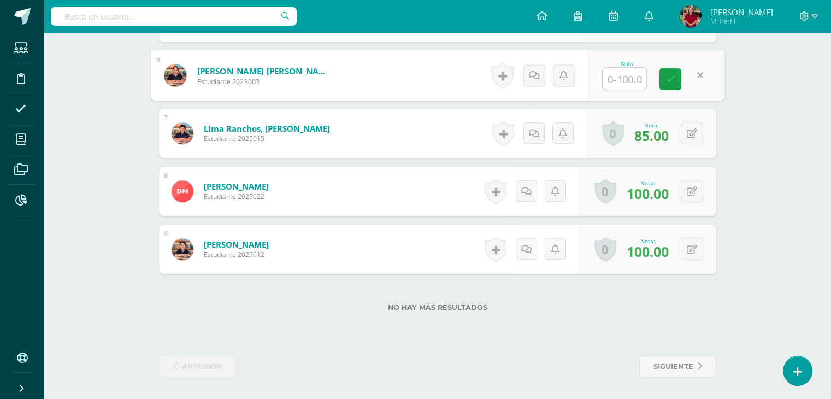
click at [691, 259] on div "0 Logros Logros obtenidos Aún no hay logros agregados Nota: 100.00" at bounding box center [647, 248] width 137 height 49
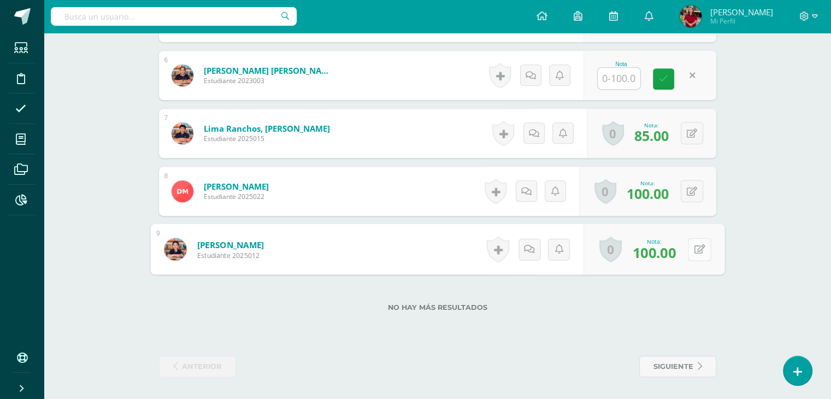
click at [690, 246] on button at bounding box center [699, 249] width 23 height 23
click at [689, 245] on button at bounding box center [692, 249] width 22 height 22
click at [669, 250] on icon at bounding box center [670, 252] width 10 height 9
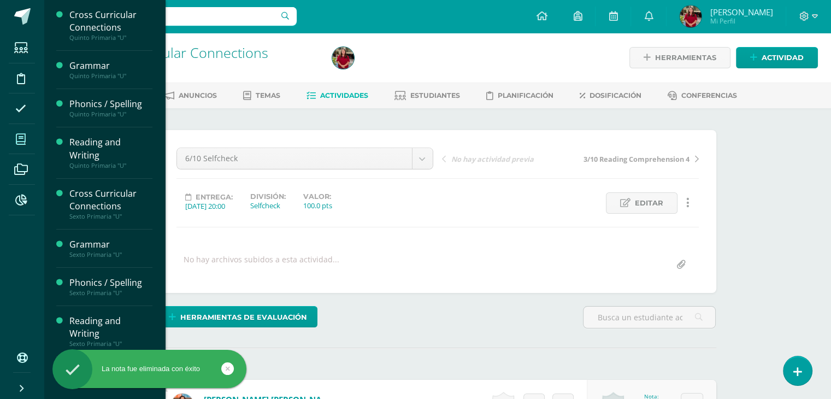
scroll to position [0, 0]
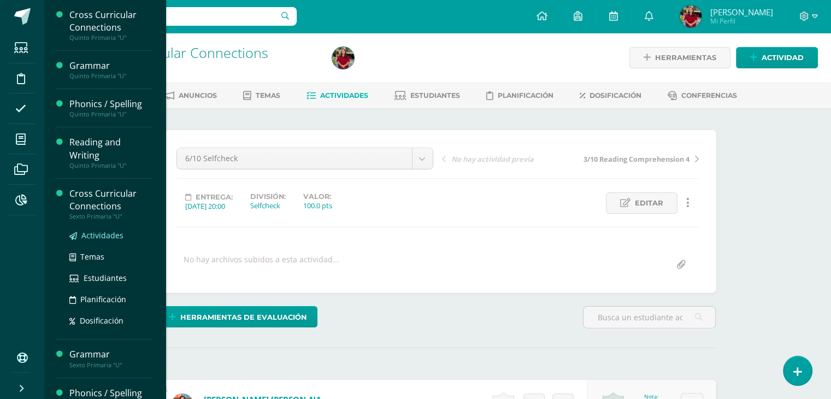
click at [89, 234] on span "Actividades" at bounding box center [102, 235] width 42 height 10
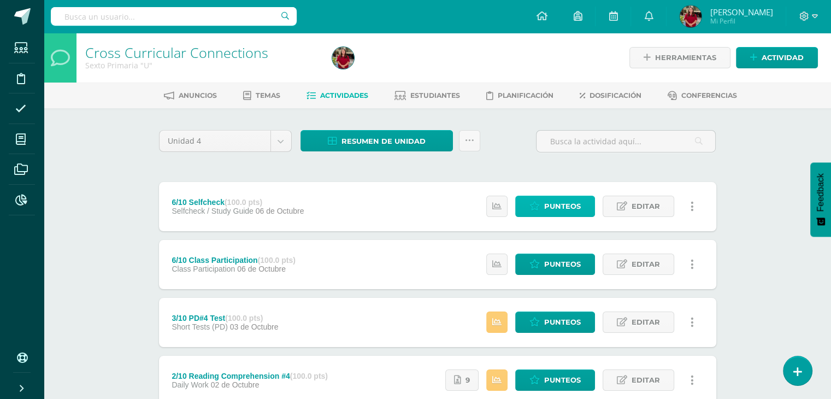
click at [543, 206] on link "Punteos" at bounding box center [555, 206] width 80 height 21
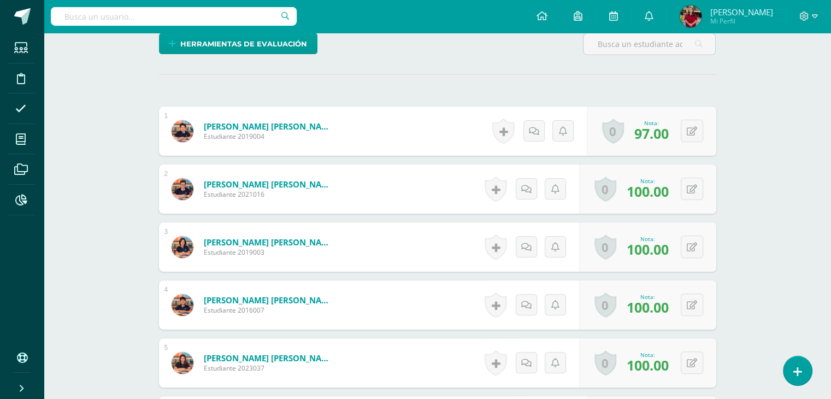
scroll to position [273, 0]
click at [695, 253] on button at bounding box center [692, 246] width 22 height 22
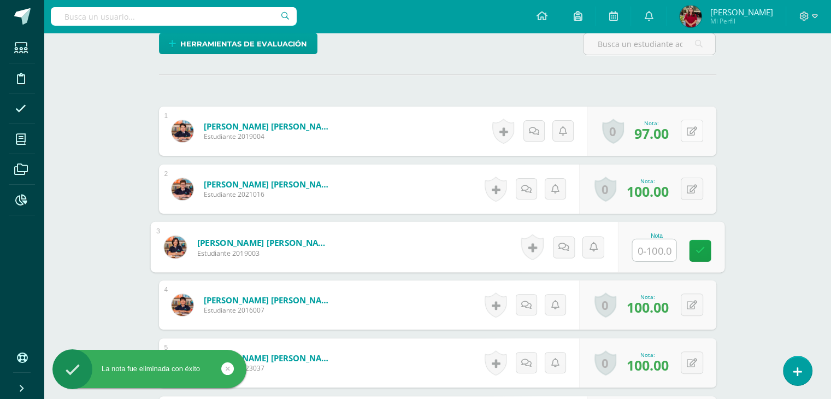
click at [691, 136] on button at bounding box center [692, 131] width 22 height 22
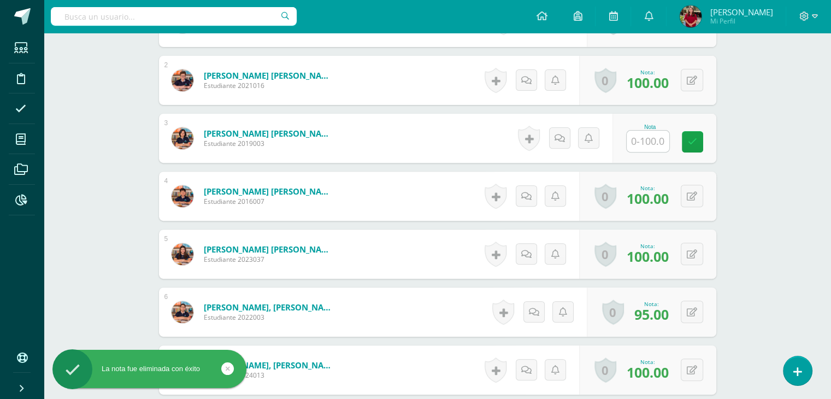
scroll to position [382, 0]
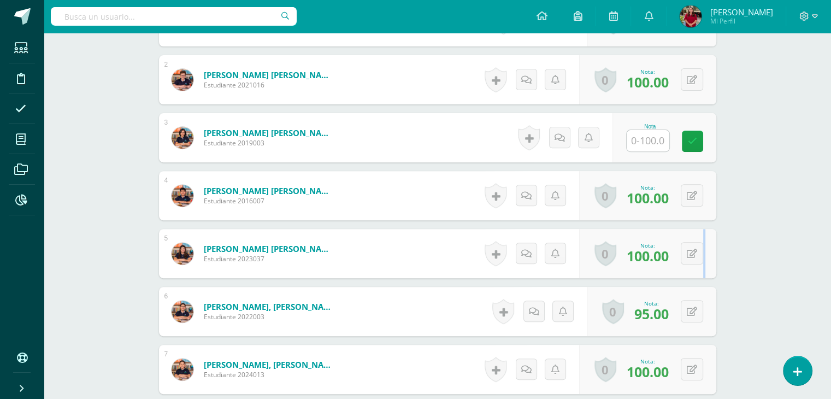
click at [704, 267] on div "0 Logros Logros obtenidos Aún no hay logros agregados Nota: 100.00" at bounding box center [647, 253] width 137 height 49
click at [691, 259] on button at bounding box center [699, 253] width 23 height 23
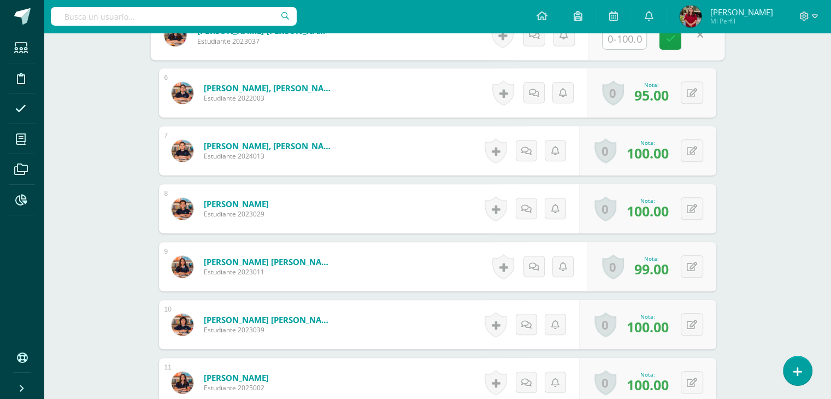
scroll to position [791, 0]
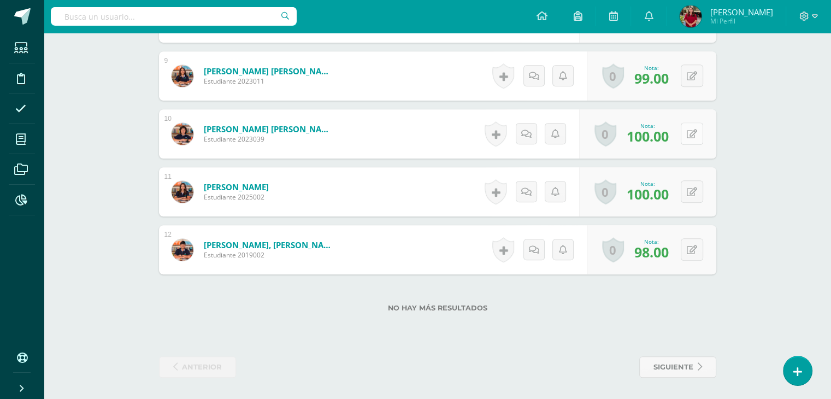
click at [689, 129] on button at bounding box center [692, 133] width 22 height 22
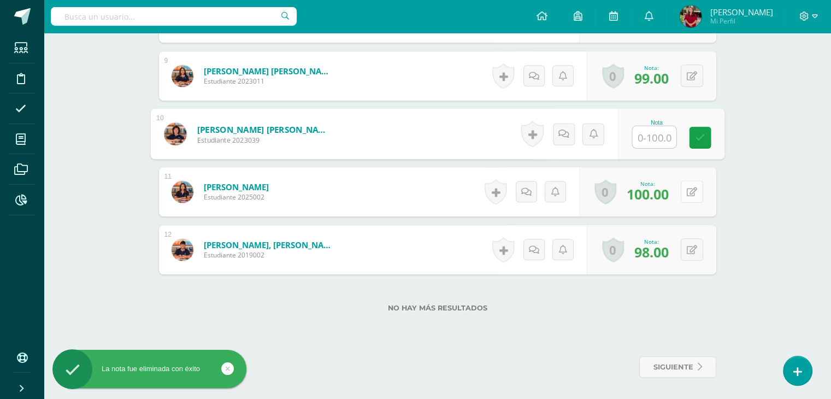
click at [688, 190] on button at bounding box center [692, 191] width 22 height 22
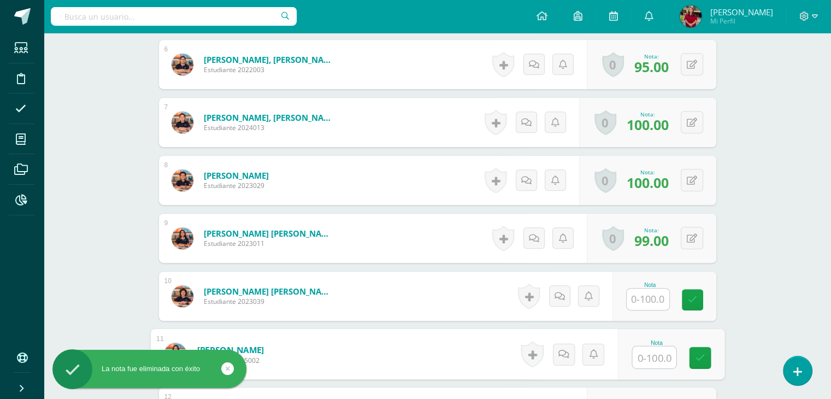
scroll to position [629, 0]
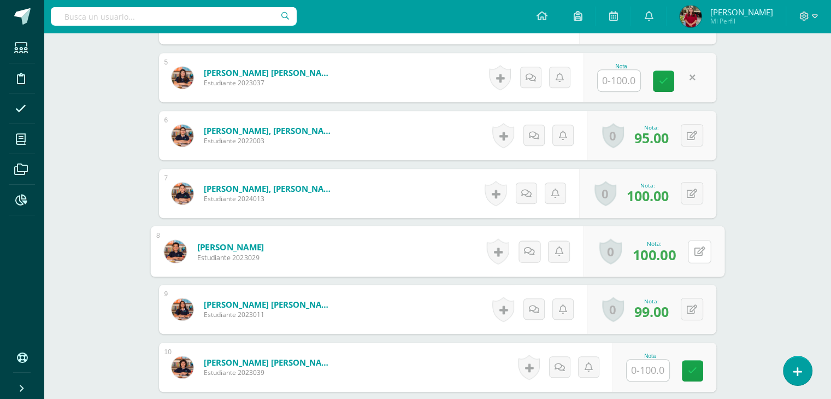
click at [690, 233] on div "0 Logros Logros obtenidos Aún no hay logros agregados Nota: 100.00" at bounding box center [653, 251] width 141 height 51
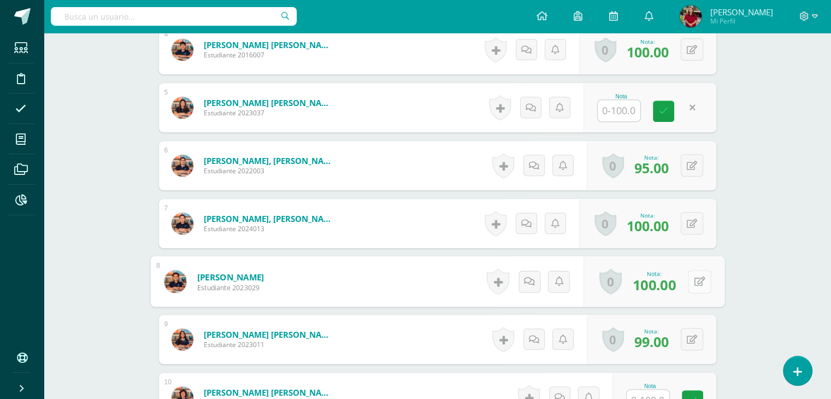
click at [694, 276] on icon at bounding box center [699, 280] width 11 height 9
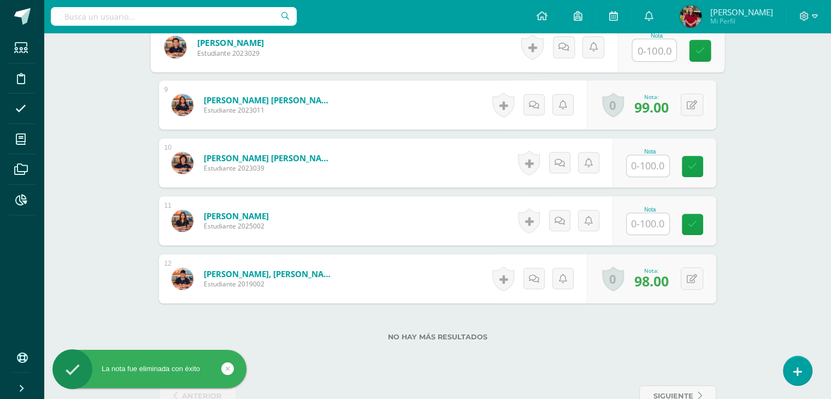
scroll to position [791, 0]
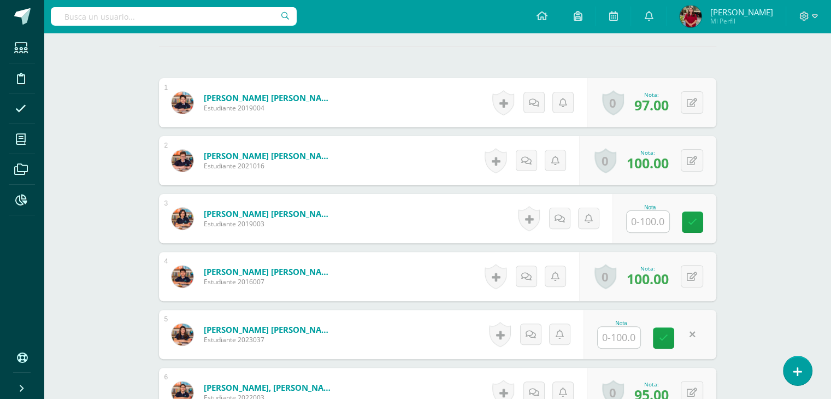
scroll to position [301, 0]
click at [699, 105] on button at bounding box center [692, 103] width 22 height 22
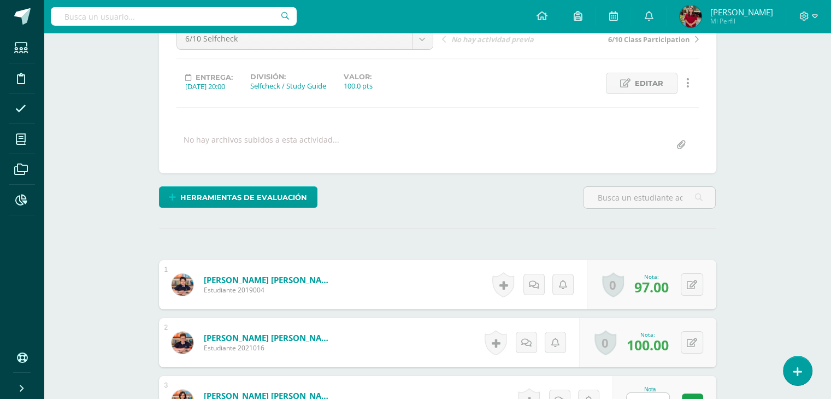
scroll to position [119, 0]
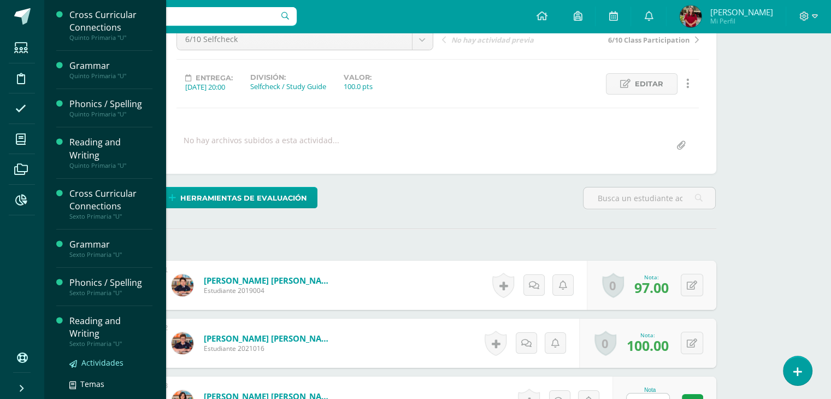
click at [87, 359] on span "Actividades" at bounding box center [102, 362] width 42 height 10
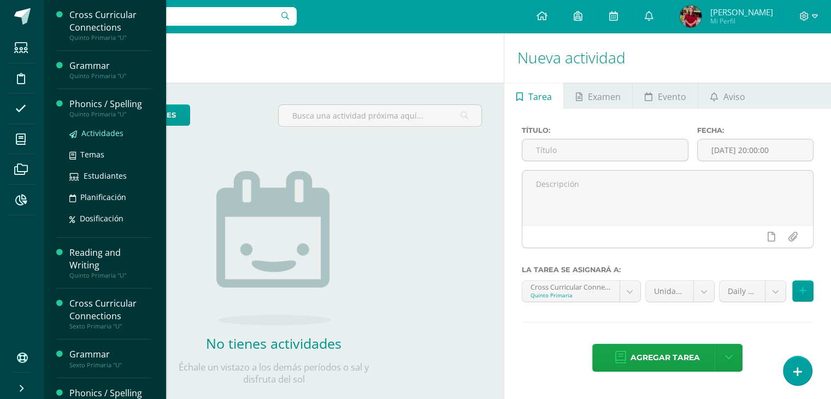
click at [91, 136] on span "Actividades" at bounding box center [102, 133] width 42 height 10
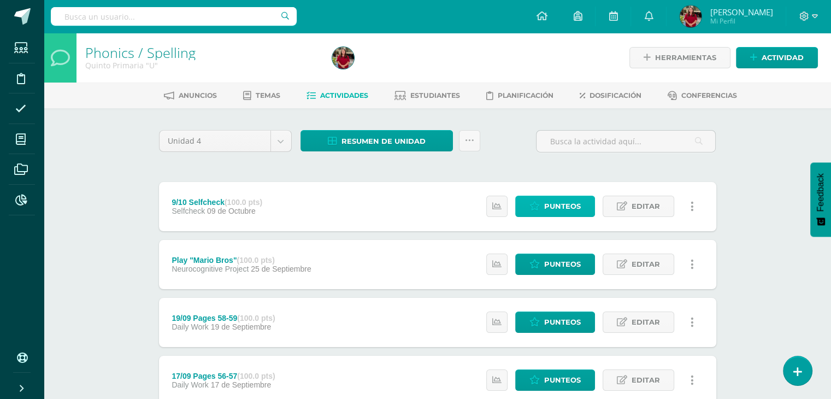
click at [531, 206] on icon at bounding box center [534, 206] width 10 height 9
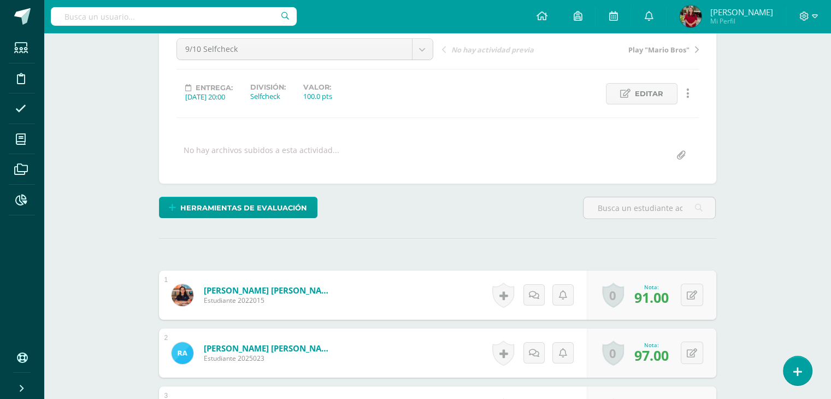
scroll to position [109, 0]
click at [696, 294] on button at bounding box center [692, 294] width 22 height 22
click at [670, 294] on icon at bounding box center [670, 298] width 10 height 9
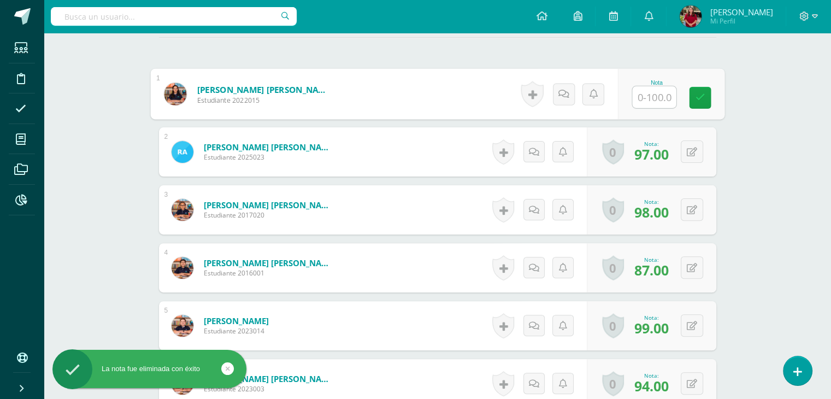
scroll to position [310, 0]
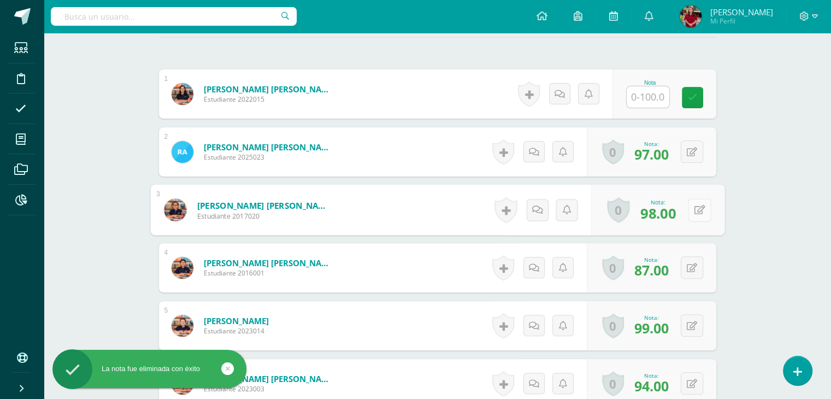
click at [693, 216] on button at bounding box center [699, 209] width 23 height 23
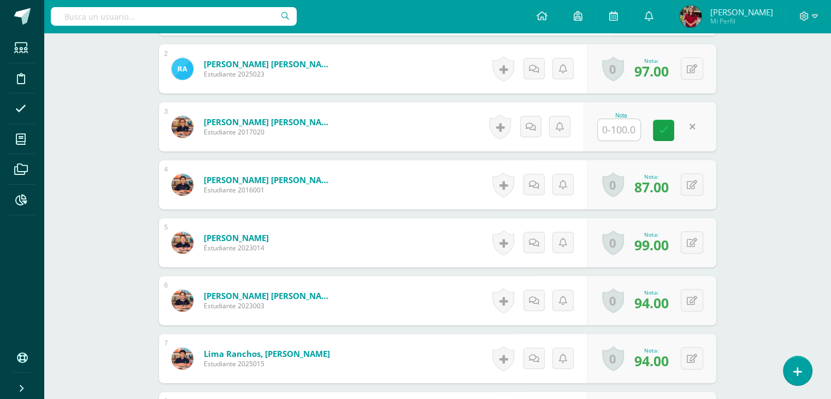
click at [730, 259] on div "¿Estás seguro que quieres eliminar esta actividad? Esto borrará la actividad y …" at bounding box center [437, 169] width 601 height 909
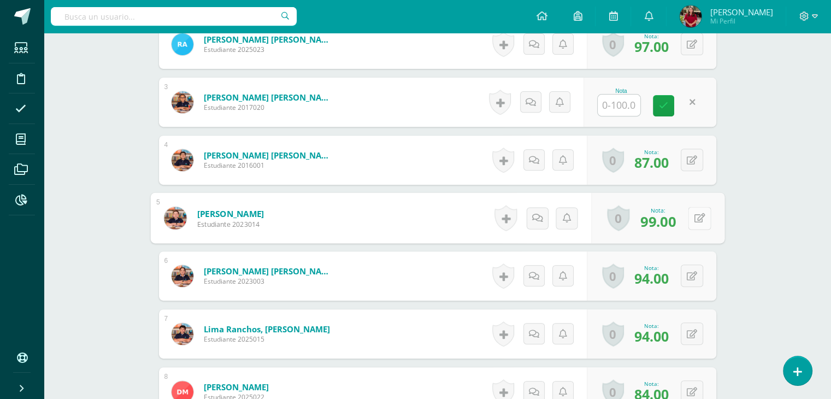
click at [699, 218] on button at bounding box center [699, 217] width 23 height 23
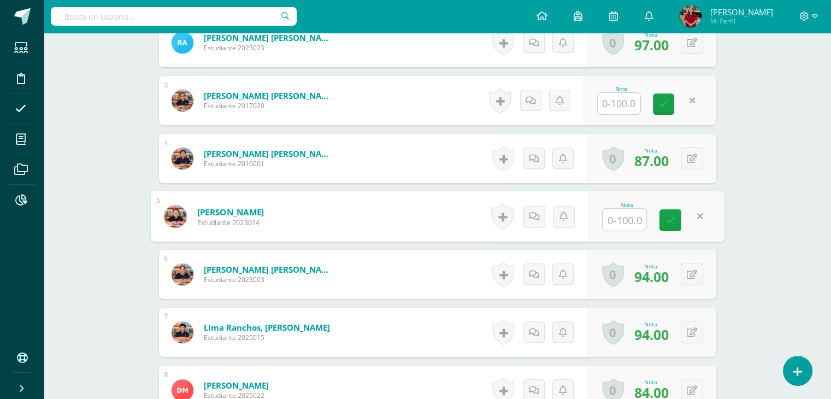
scroll to position [419, 0]
click at [690, 276] on button at bounding box center [692, 274] width 22 height 22
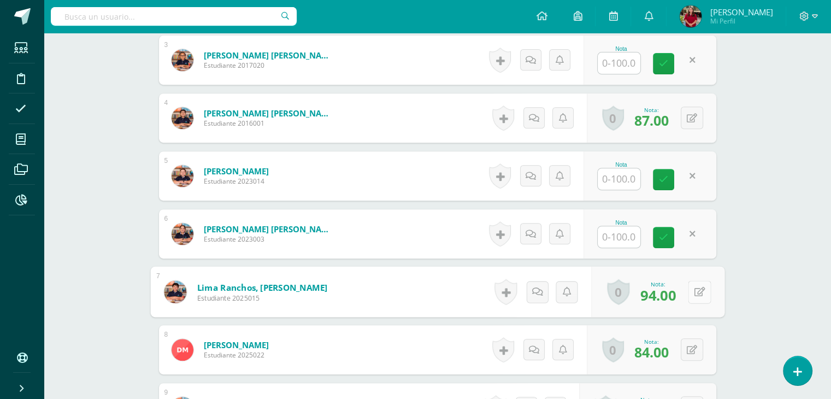
click at [695, 289] on icon at bounding box center [699, 291] width 11 height 9
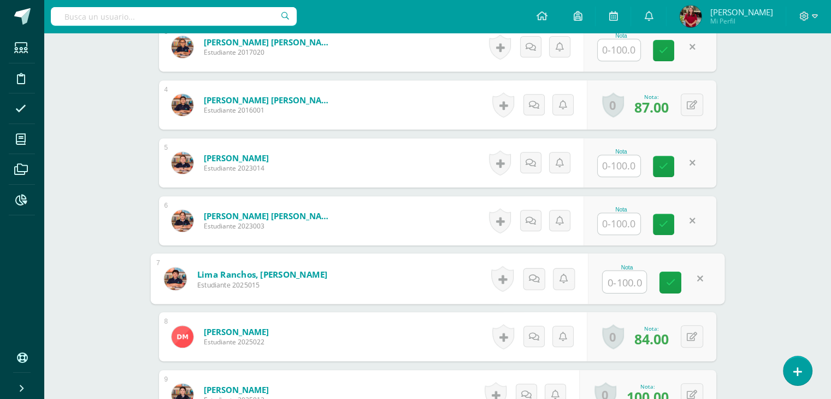
click at [752, 268] on div "Phonics / Spelling Quinto Primaria "U" Herramientas Detalle de asistencias Acti…" at bounding box center [437, 52] width 787 height 984
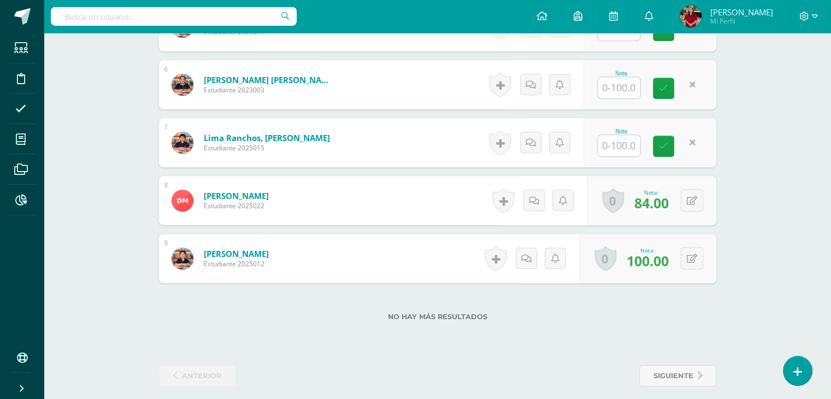
scroll to position [618, 0]
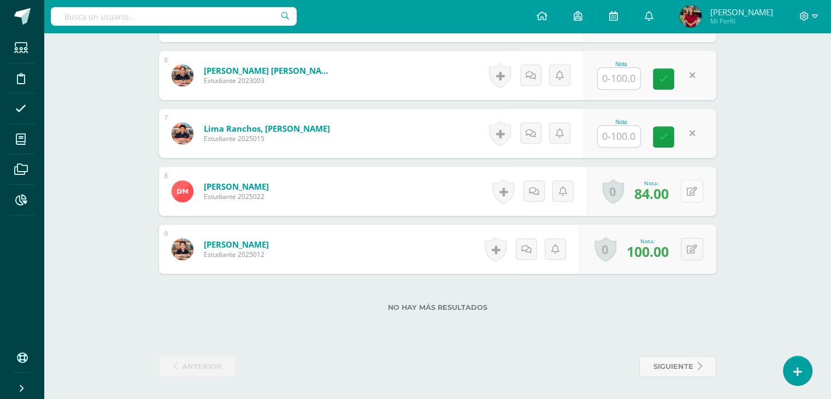
click at [698, 198] on button at bounding box center [692, 191] width 22 height 22
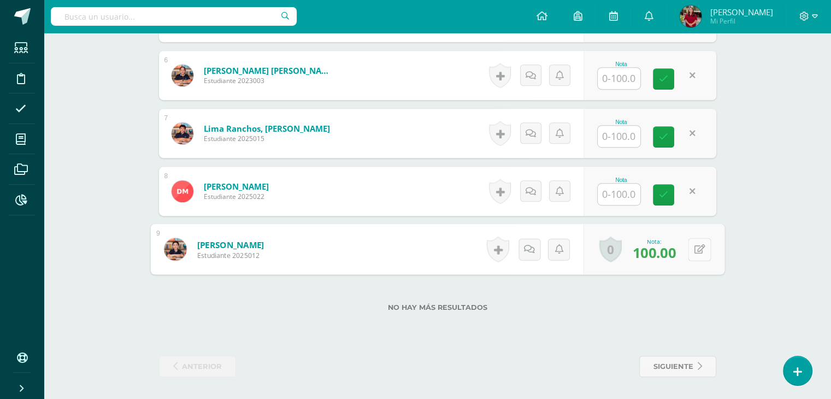
click at [697, 245] on button at bounding box center [699, 249] width 23 height 23
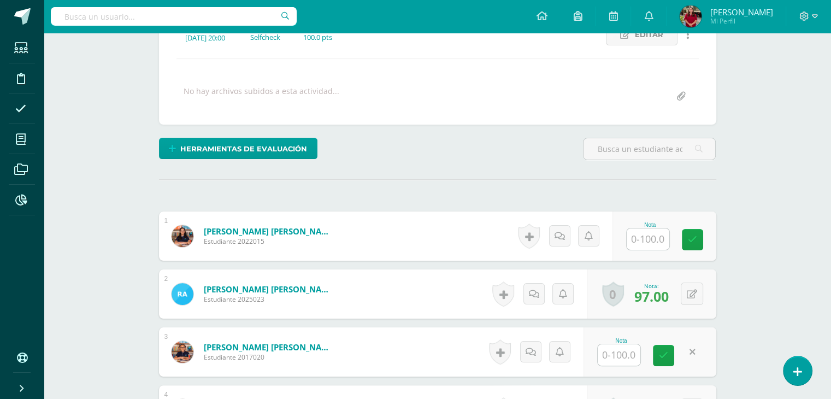
scroll to position [0, 0]
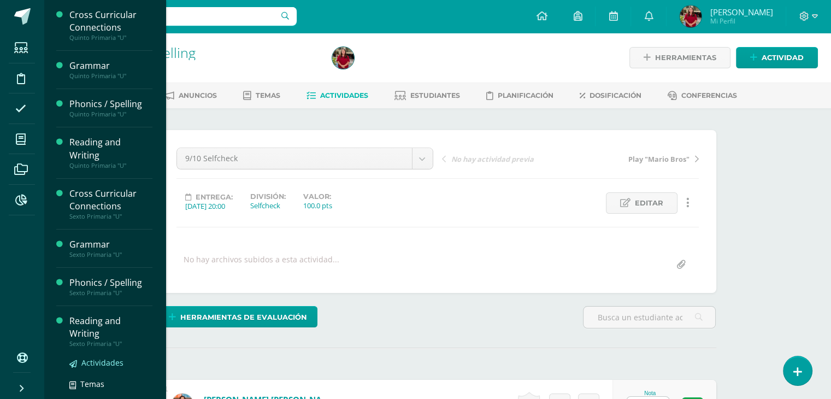
click at [98, 357] on span "Actividades" at bounding box center [102, 362] width 42 height 10
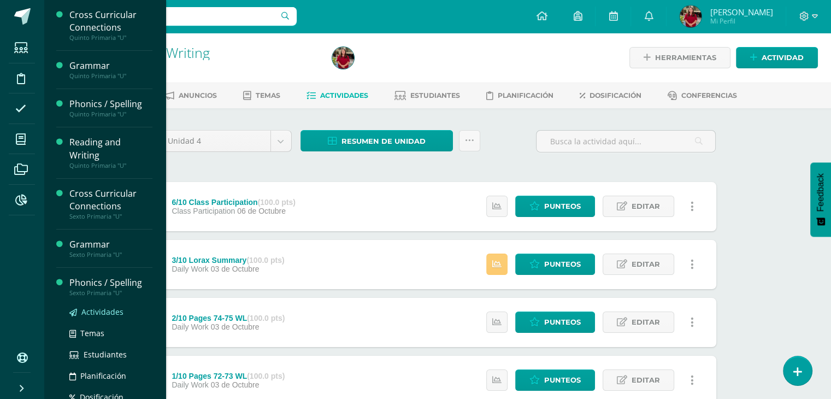
click at [88, 309] on span "Actividades" at bounding box center [102, 311] width 42 height 10
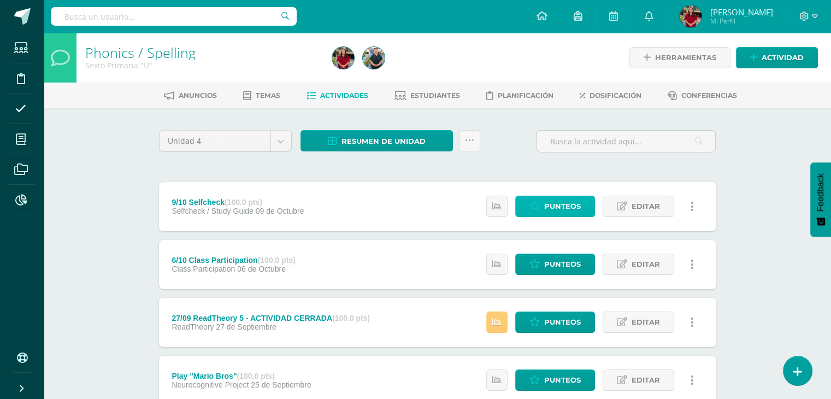
click at [561, 208] on span "Punteos" at bounding box center [562, 206] width 37 height 20
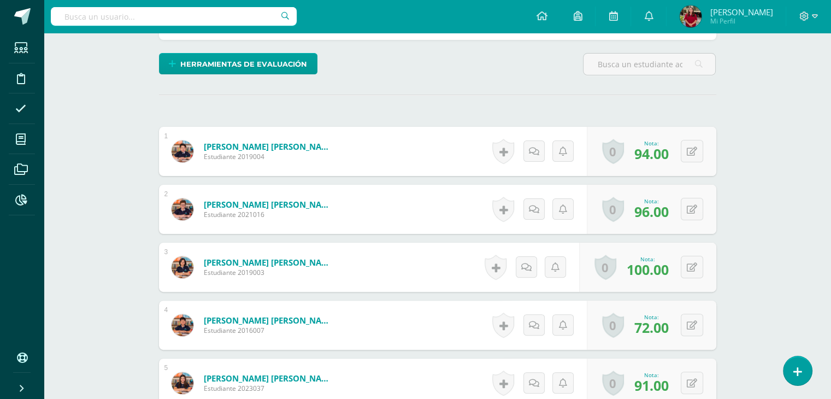
scroll to position [253, 0]
click at [687, 158] on button at bounding box center [692, 150] width 22 height 22
click at [742, 192] on div "Phonics / Spelling Sexto Primaria "U" Herramientas Detalle de asistencias Activ…" at bounding box center [437, 358] width 787 height 1158
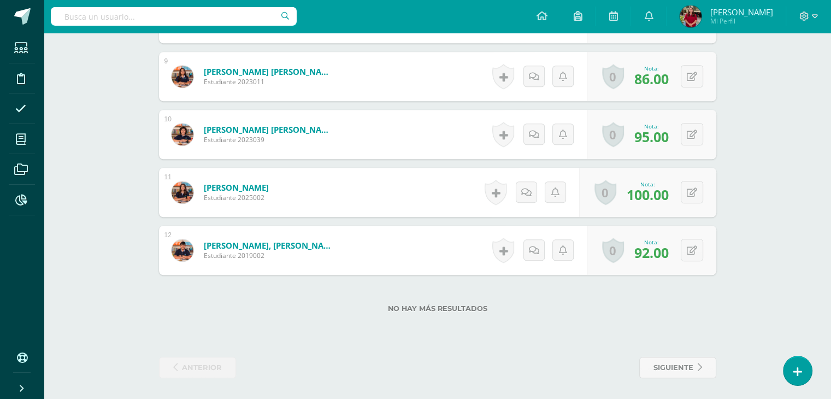
scroll to position [791, 0]
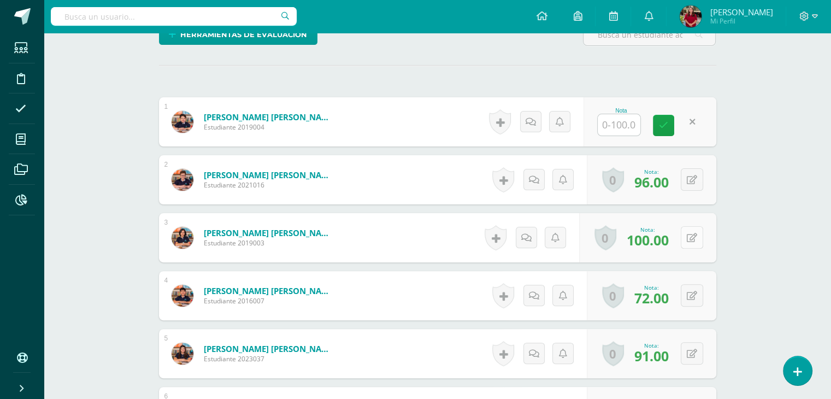
click at [693, 235] on icon at bounding box center [692, 237] width 10 height 9
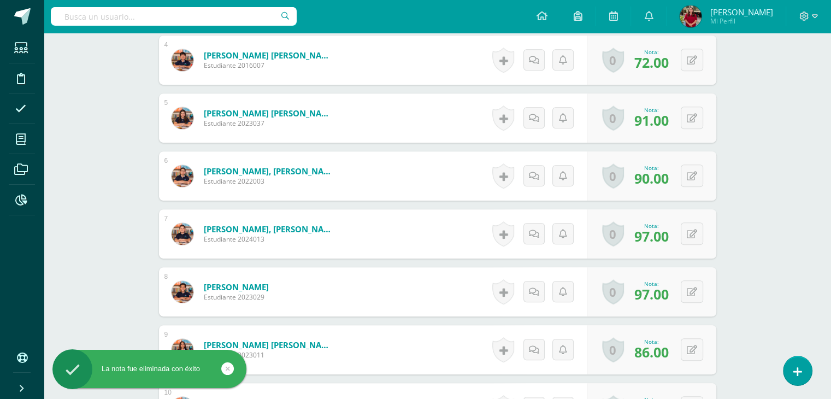
scroll to position [518, 0]
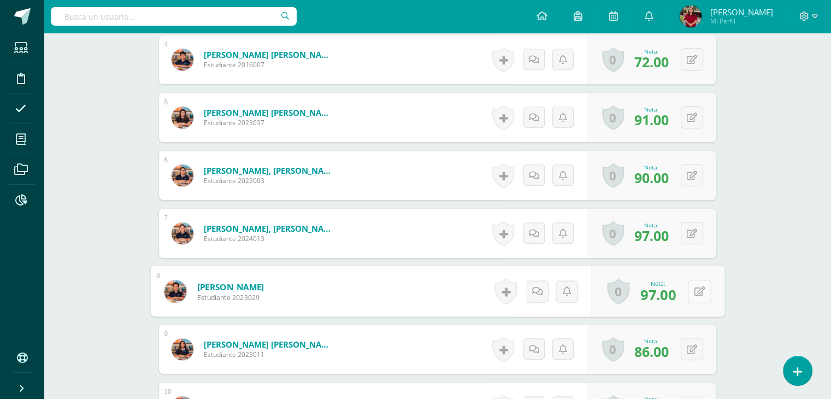
click at [688, 282] on button at bounding box center [699, 291] width 23 height 23
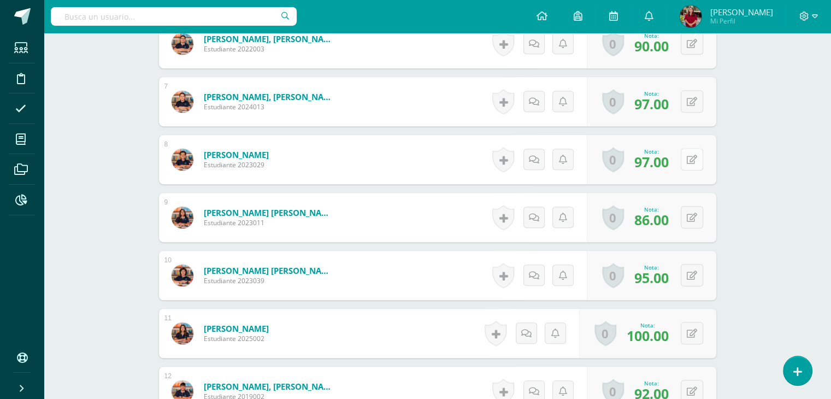
click at [697, 146] on div "0 [GEOGRAPHIC_DATA] Logros obtenidos Aún no hay logros agregados Nota: 97.00" at bounding box center [651, 159] width 129 height 49
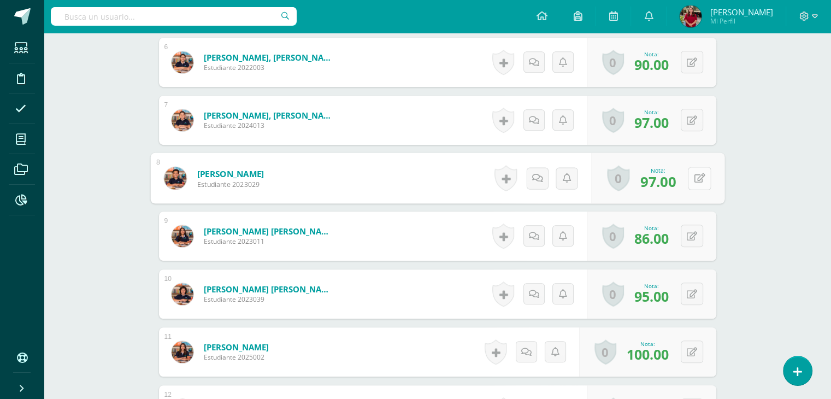
click at [689, 182] on button at bounding box center [699, 178] width 23 height 23
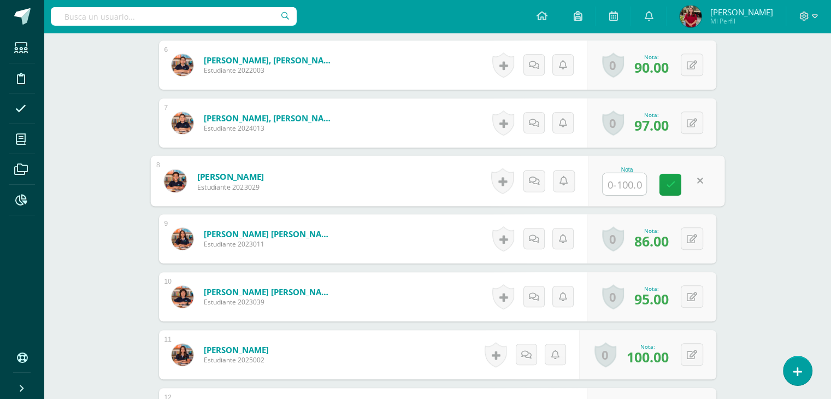
click at [725, 204] on div "¿Estás seguro que quieres eliminar esta actividad? Esto borrará la actividad y …" at bounding box center [437, 21] width 601 height 1082
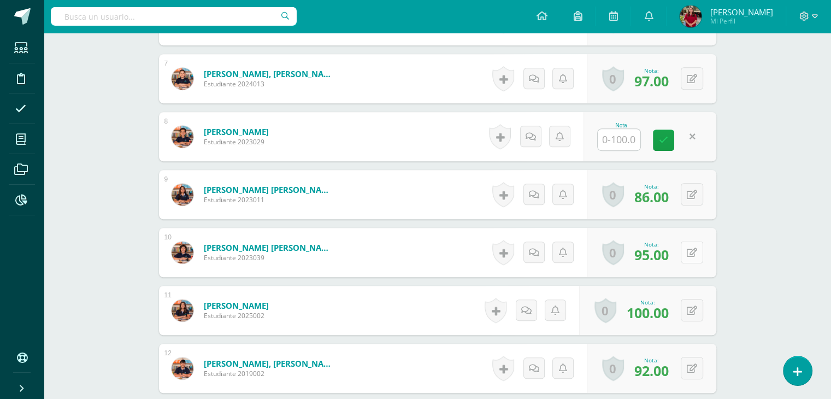
click at [695, 250] on icon at bounding box center [692, 252] width 10 height 9
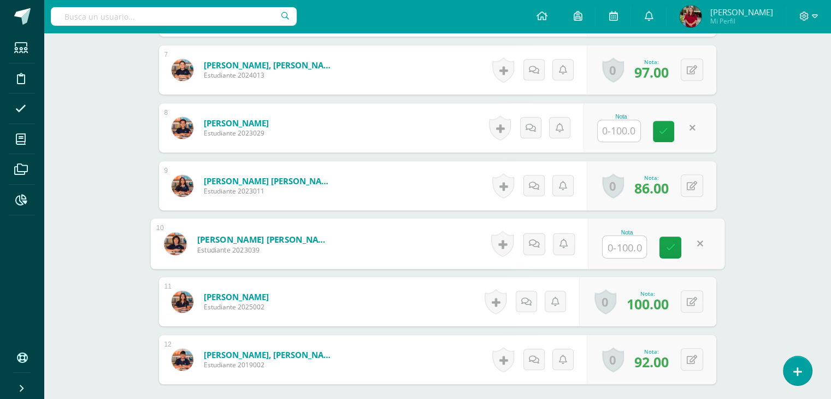
scroll to position [682, 0]
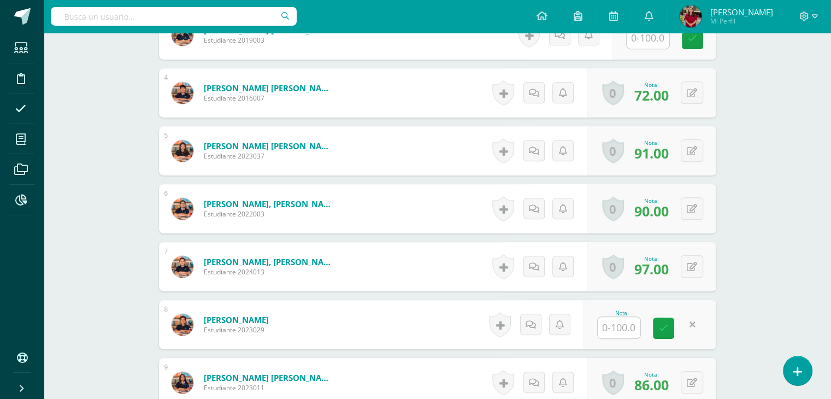
scroll to position [436, 0]
